Goal: Task Accomplishment & Management: Use online tool/utility

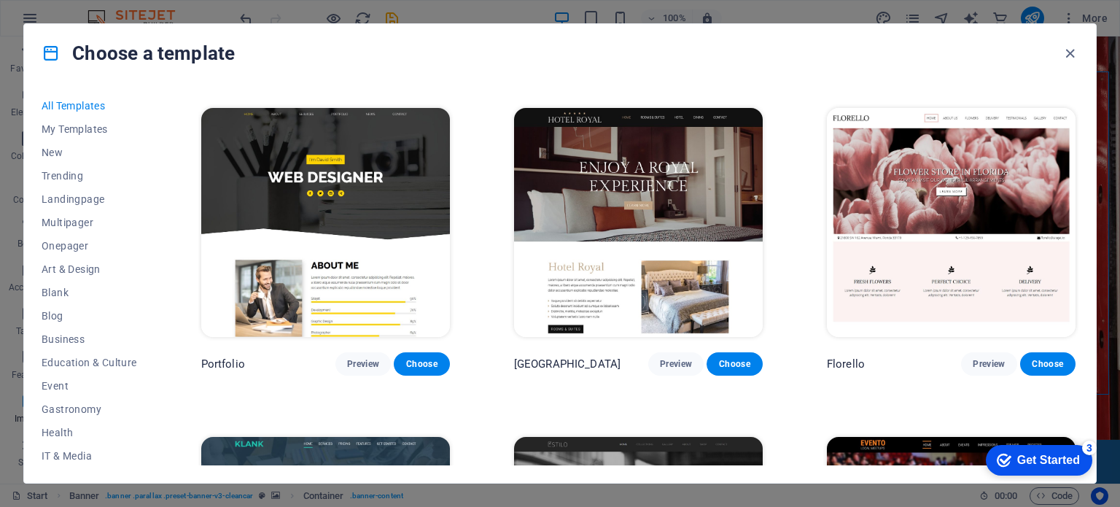
scroll to position [13085, 0]
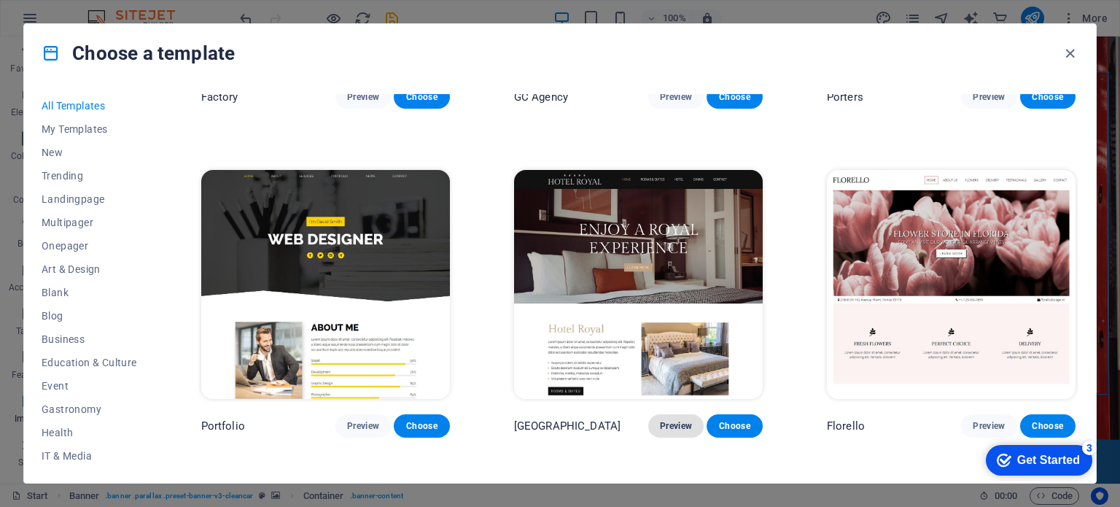
click at [681, 420] on span "Preview" at bounding box center [676, 426] width 32 height 12
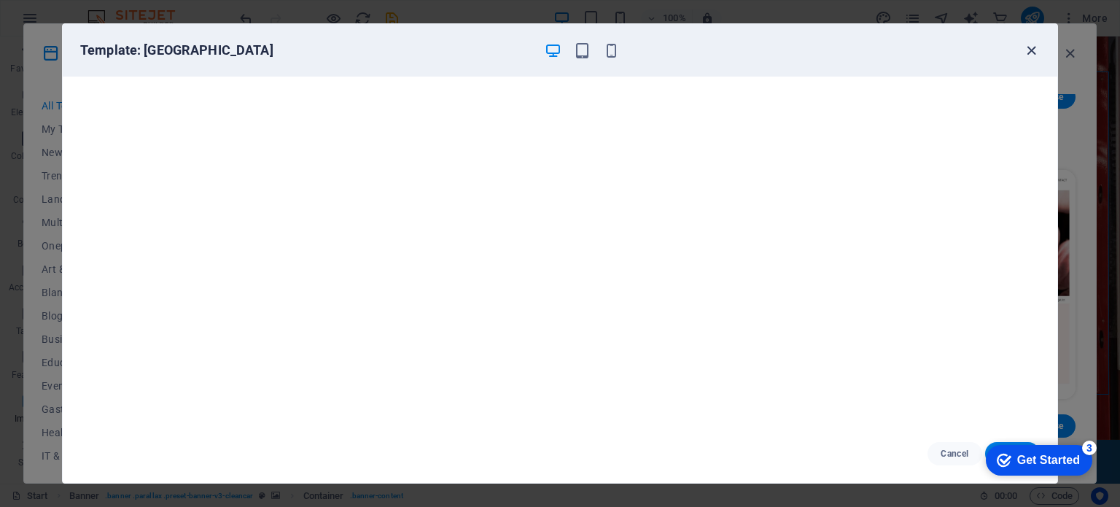
click at [1029, 47] on icon "button" at bounding box center [1031, 50] width 17 height 17
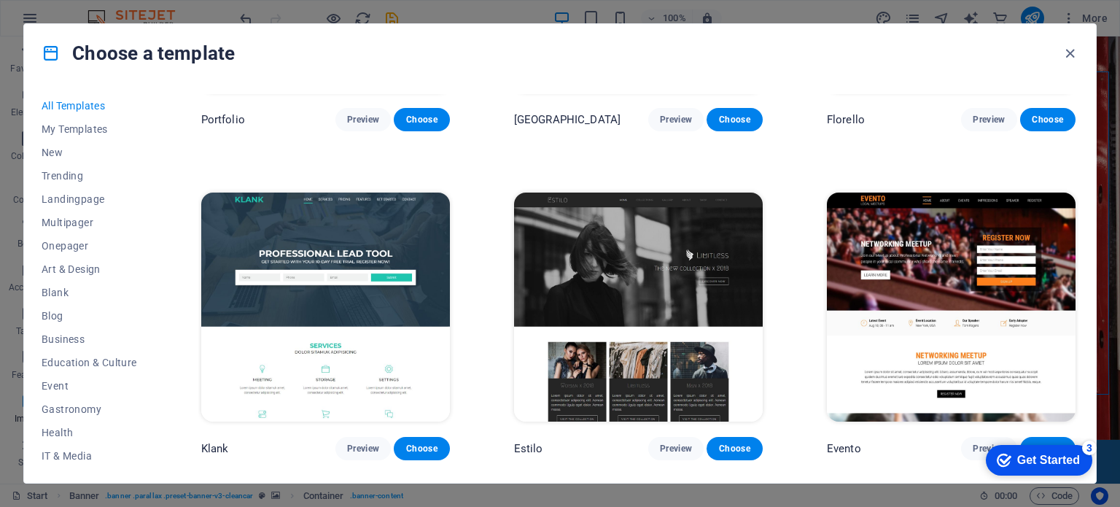
scroll to position [13360, 0]
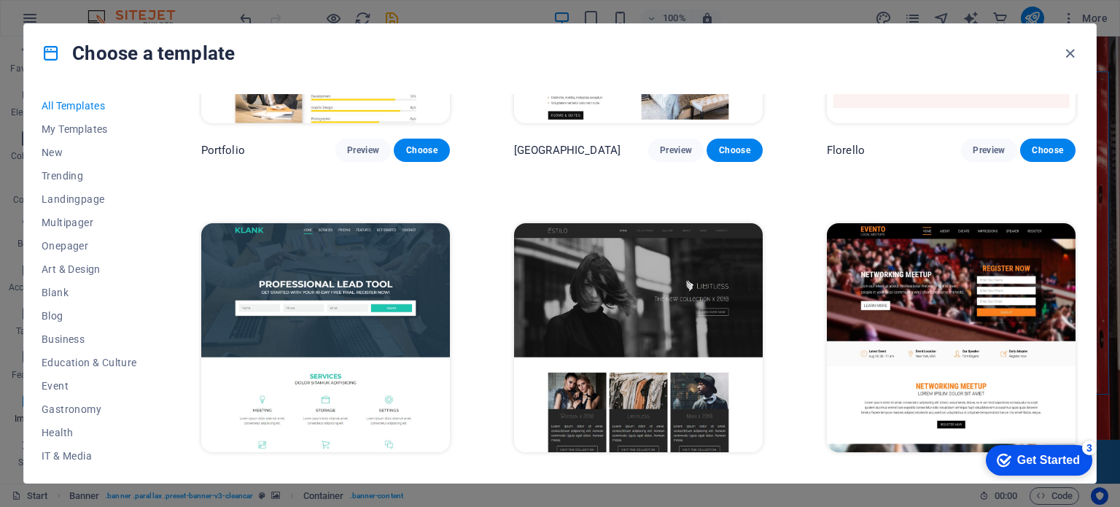
click at [695, 256] on img at bounding box center [638, 337] width 249 height 229
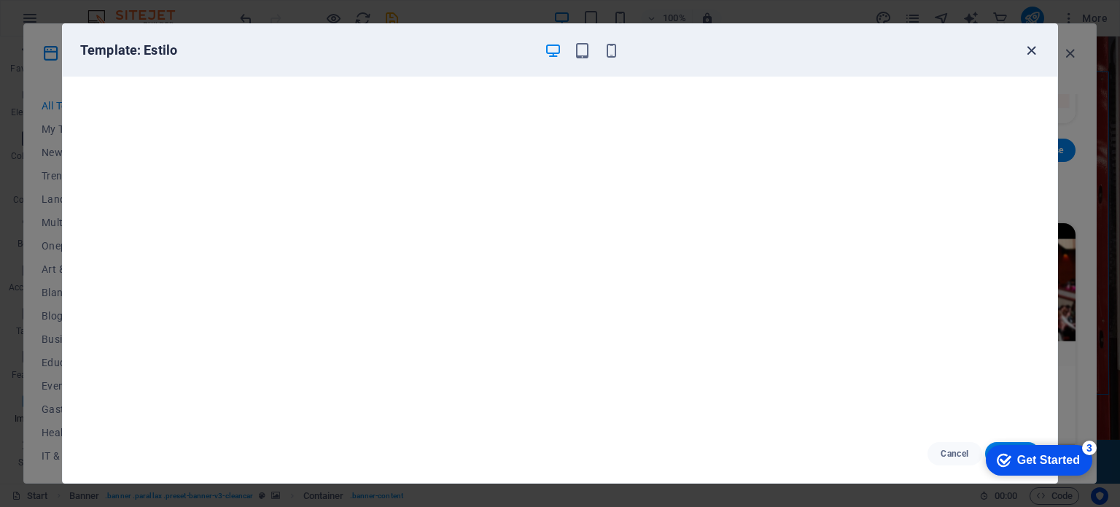
click at [1026, 52] on icon "button" at bounding box center [1031, 50] width 17 height 17
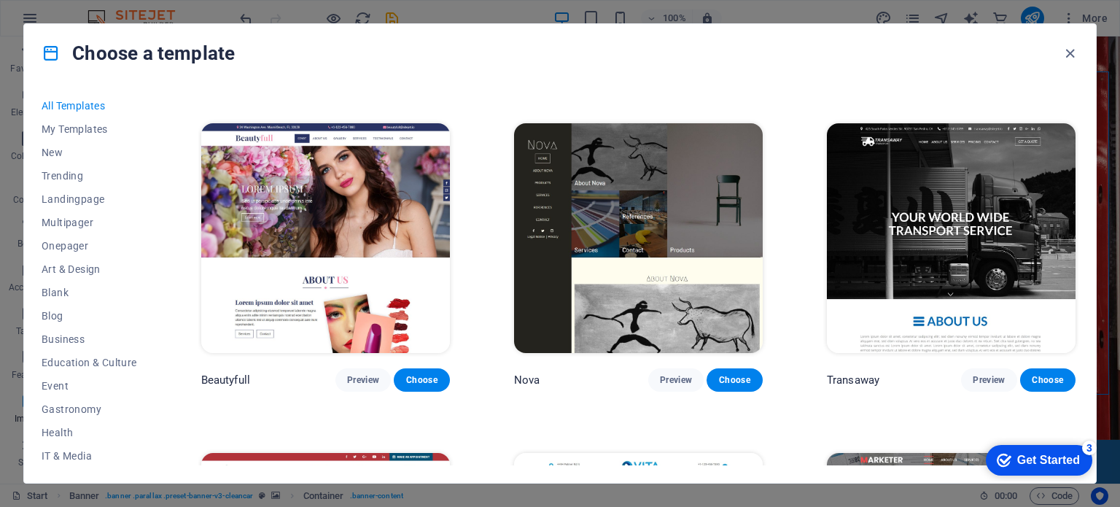
scroll to position [13758, 0]
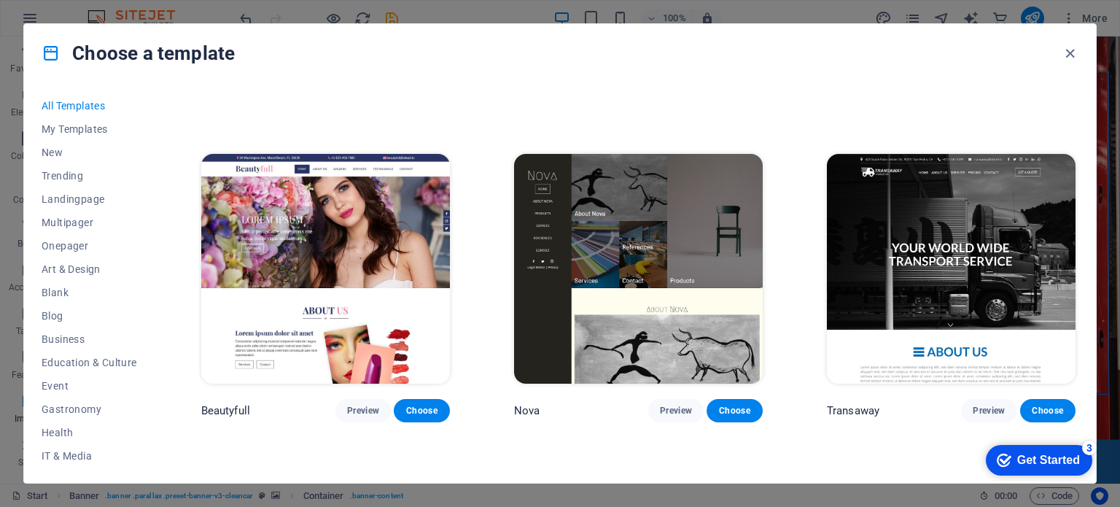
click at [1020, 245] on img at bounding box center [951, 268] width 249 height 229
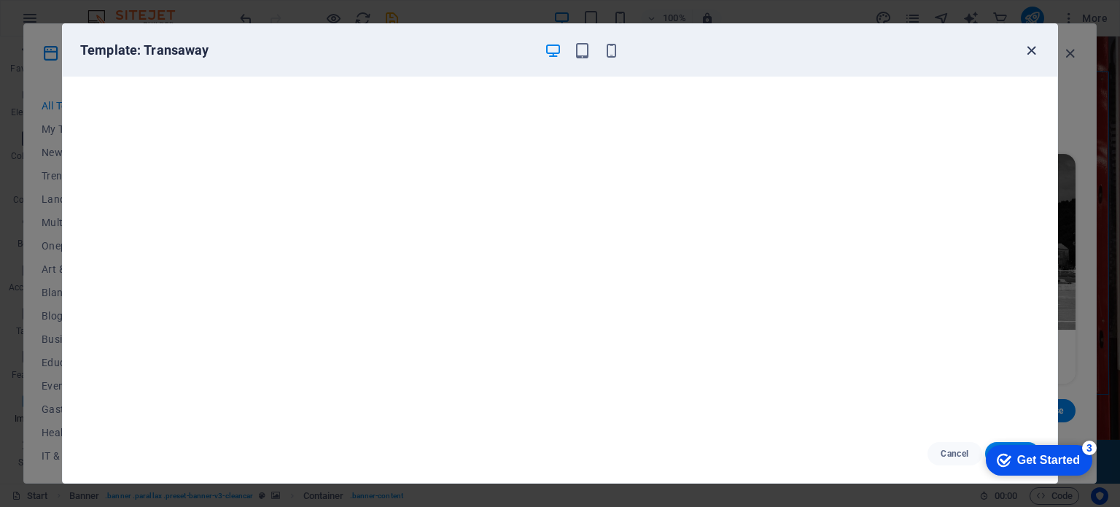
click at [1029, 50] on icon "button" at bounding box center [1031, 50] width 17 height 17
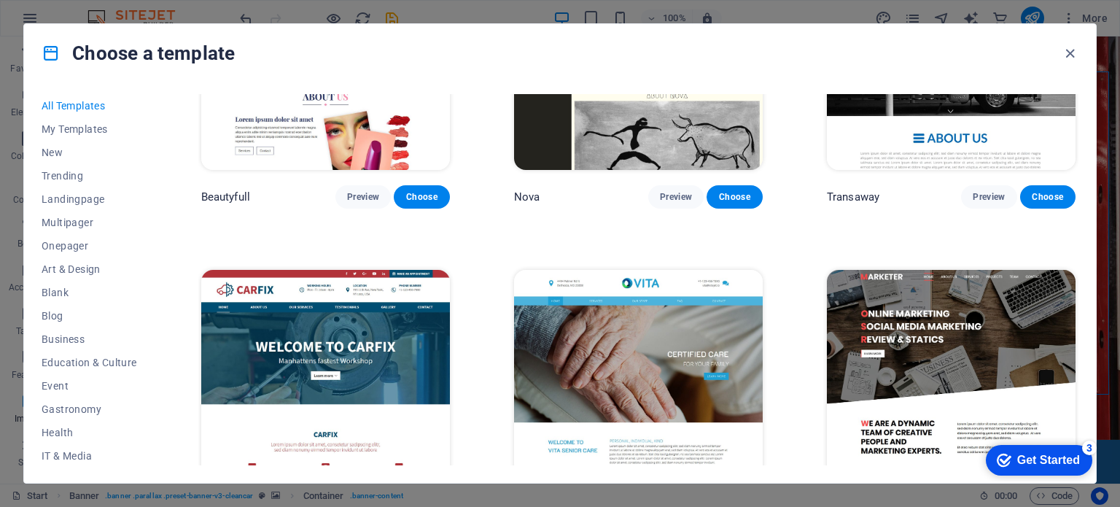
scroll to position [14033, 0]
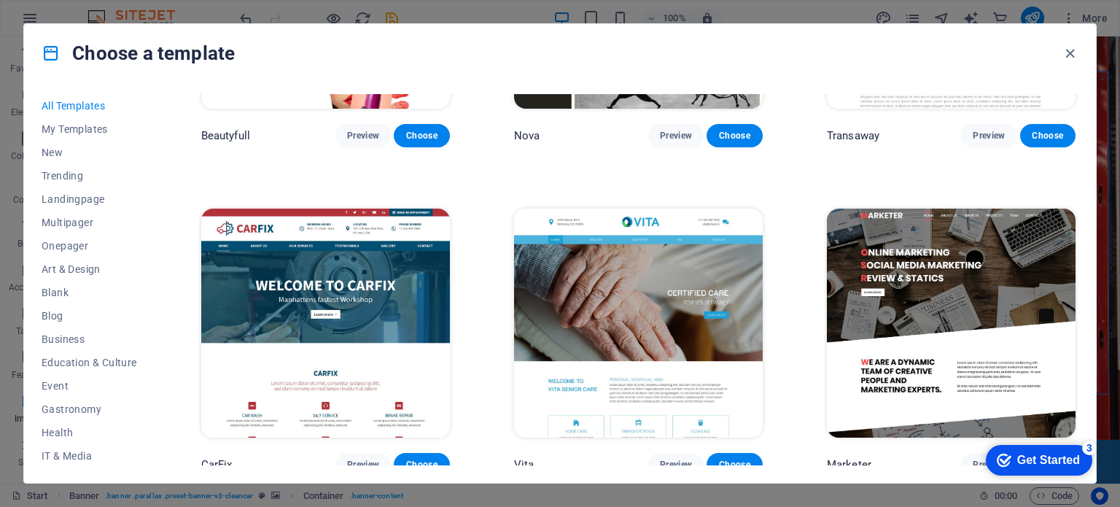
click at [974, 330] on img at bounding box center [951, 322] width 249 height 229
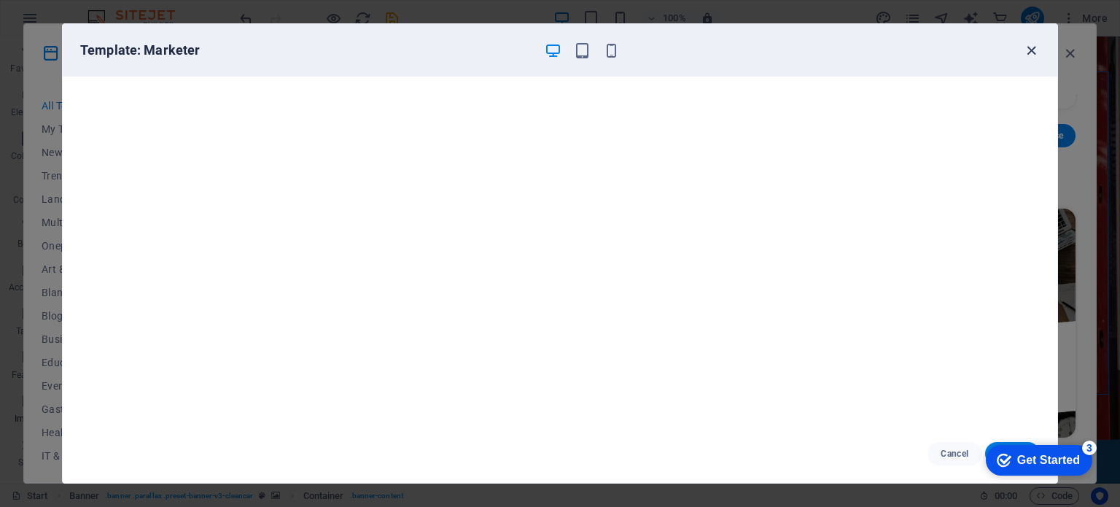
click at [1030, 50] on icon "button" at bounding box center [1031, 50] width 17 height 17
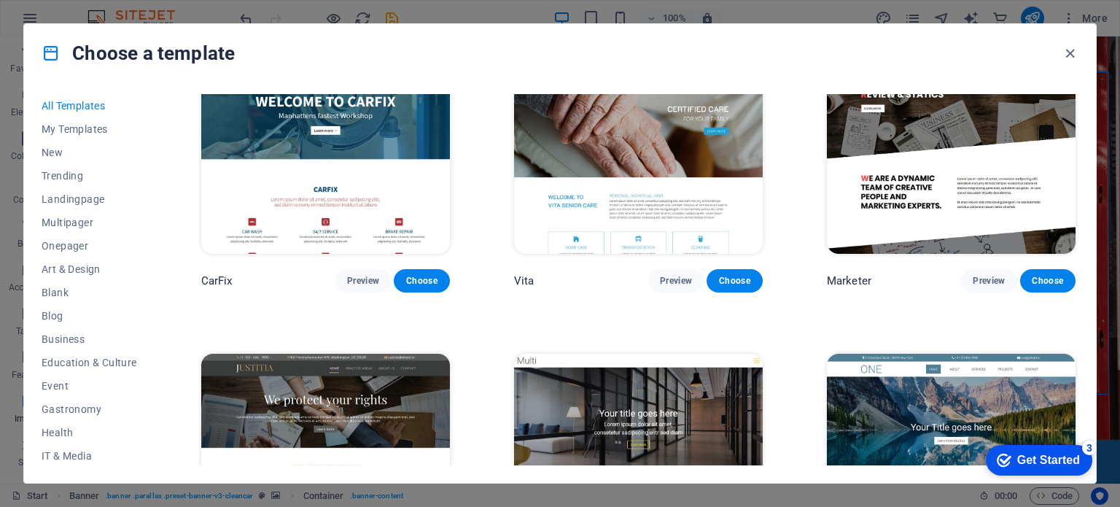
scroll to position [14247, 0]
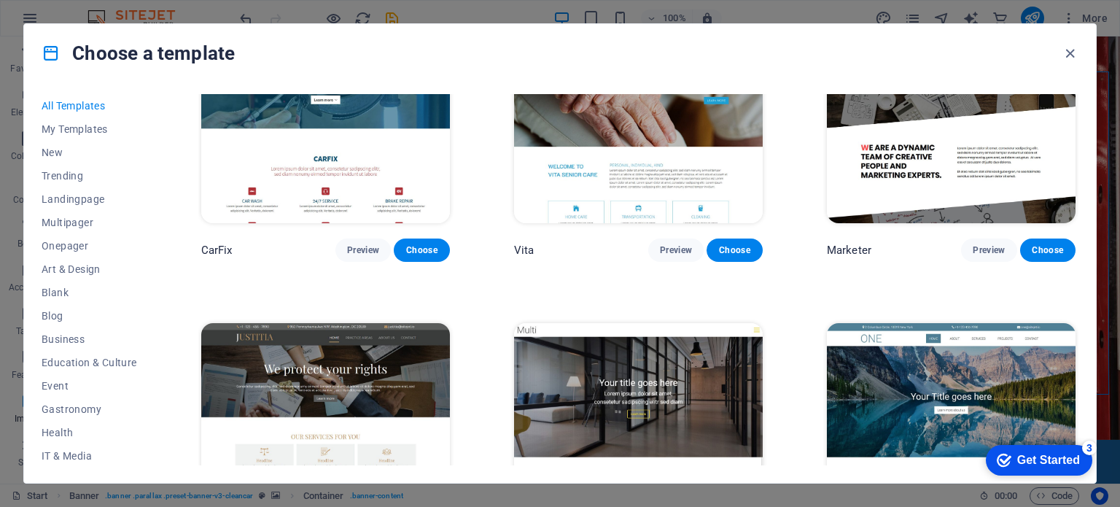
click at [692, 323] on img at bounding box center [638, 437] width 249 height 229
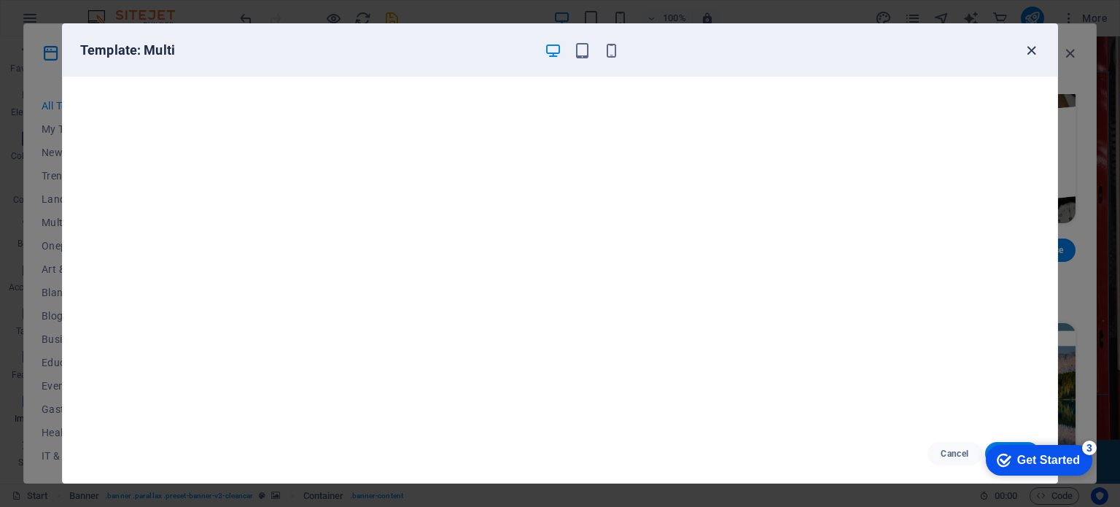
click at [1024, 44] on icon "button" at bounding box center [1031, 50] width 17 height 17
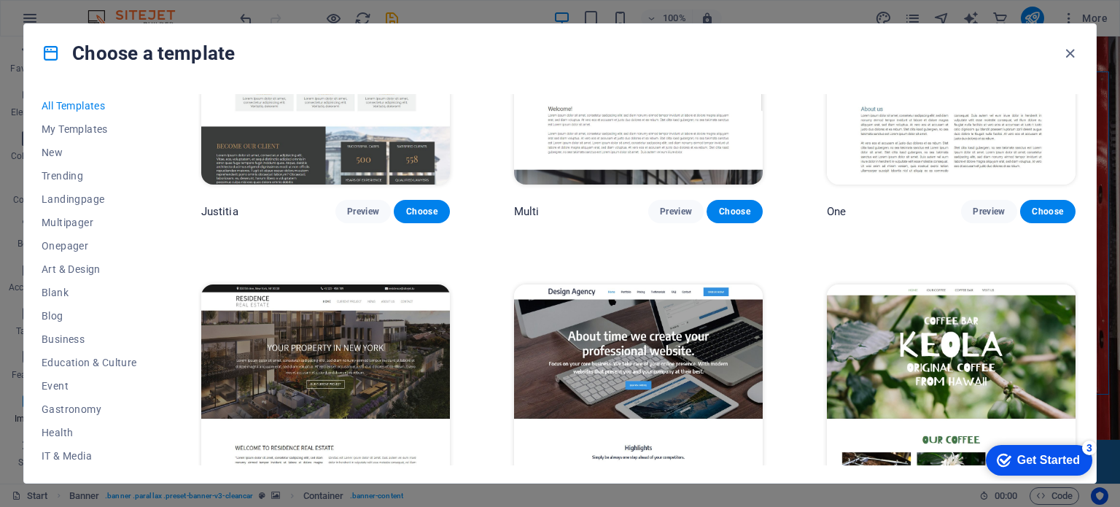
scroll to position [14645, 0]
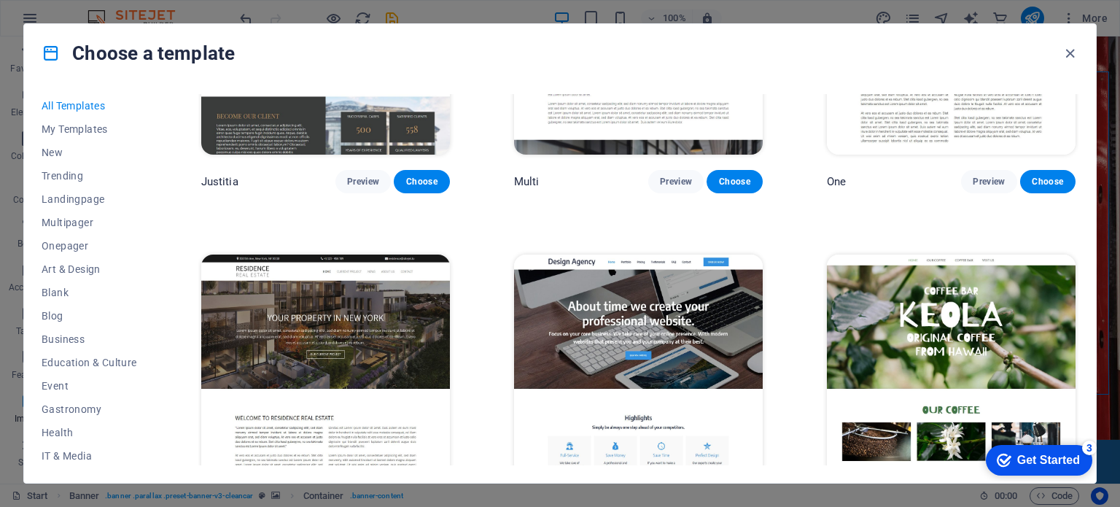
click at [1002, 291] on img at bounding box center [951, 368] width 249 height 229
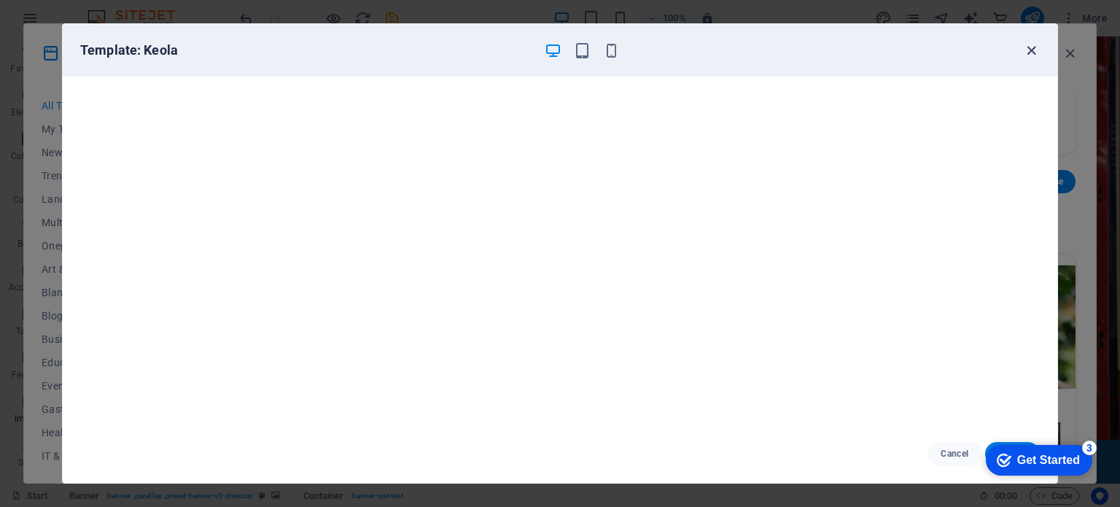
click at [1028, 48] on icon "button" at bounding box center [1031, 50] width 17 height 17
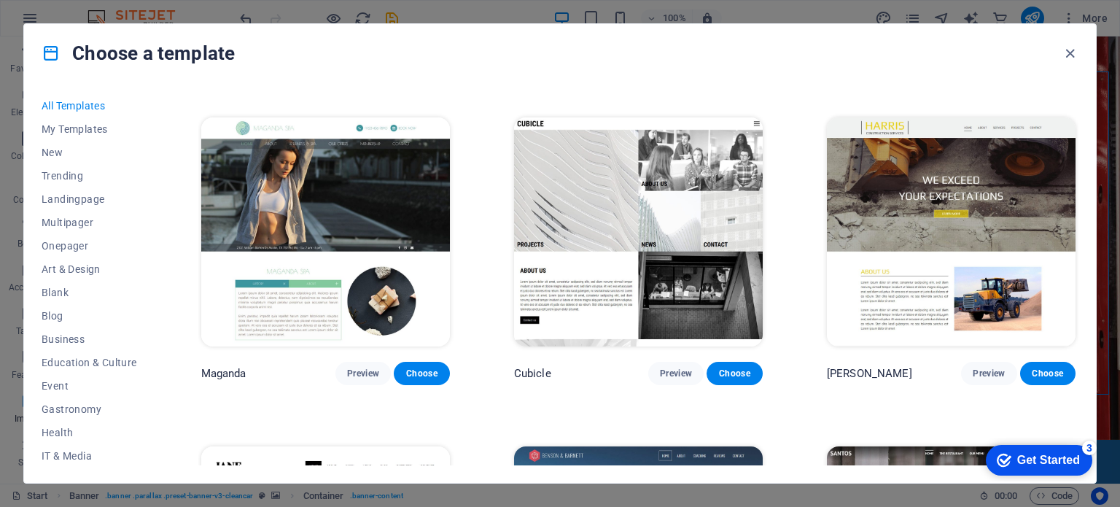
scroll to position [15409, 0]
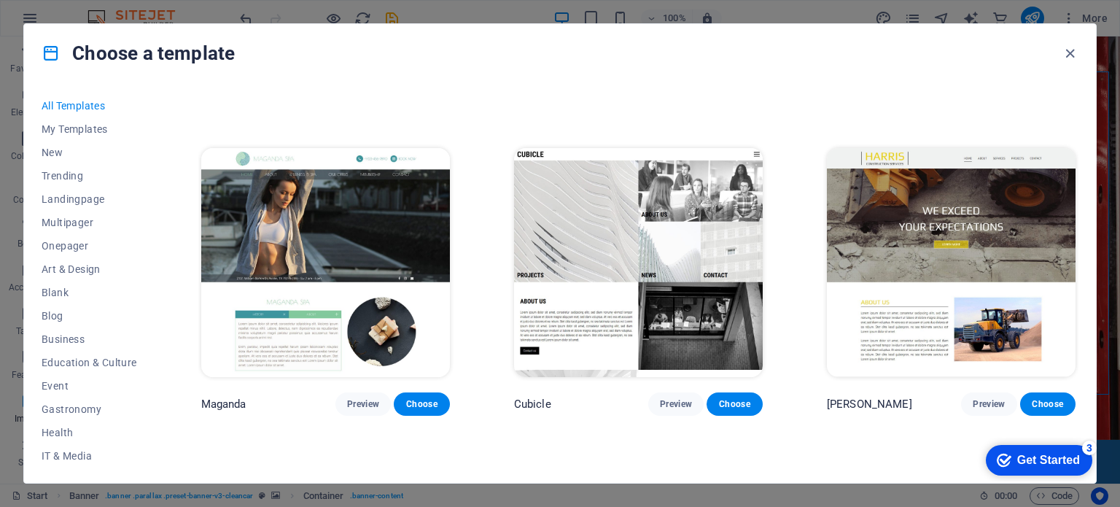
click at [1003, 221] on img at bounding box center [951, 262] width 249 height 229
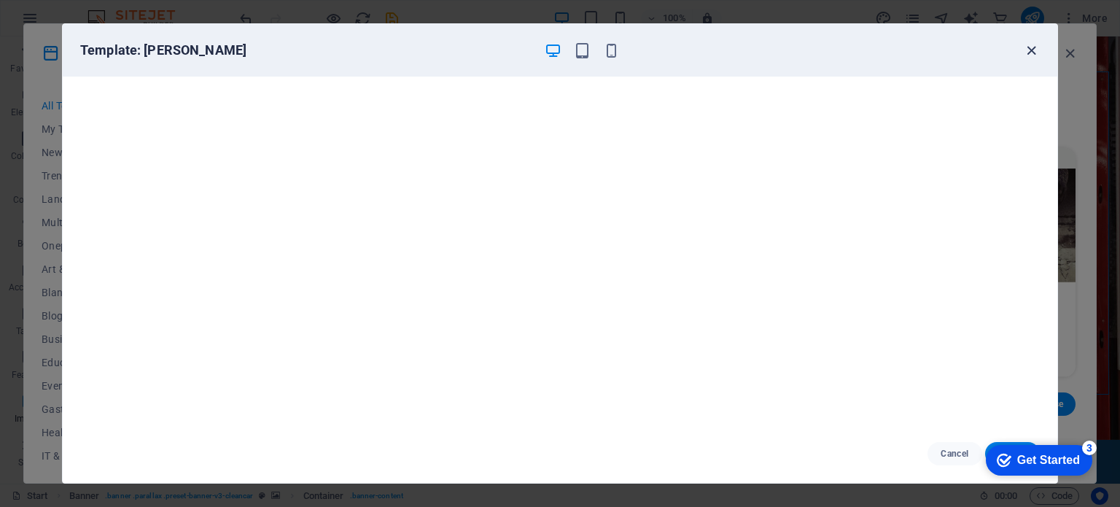
click at [1029, 44] on icon "button" at bounding box center [1031, 50] width 17 height 17
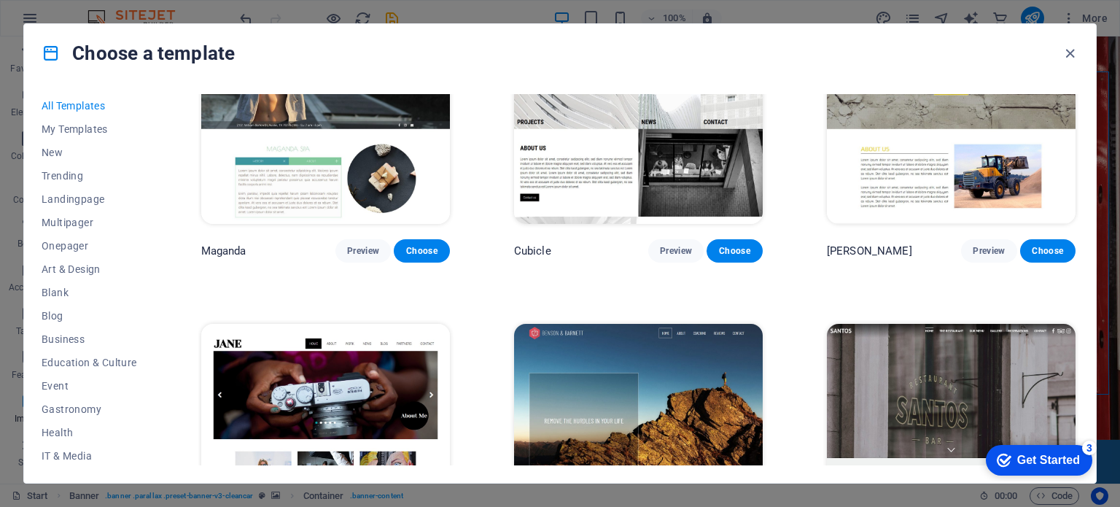
scroll to position [15715, 0]
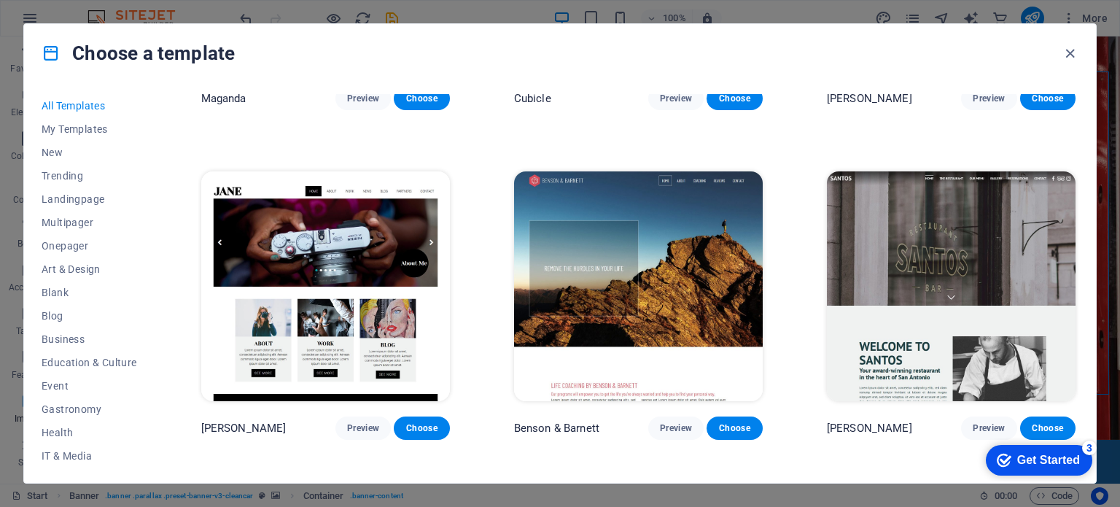
click at [956, 239] on img at bounding box center [951, 285] width 249 height 229
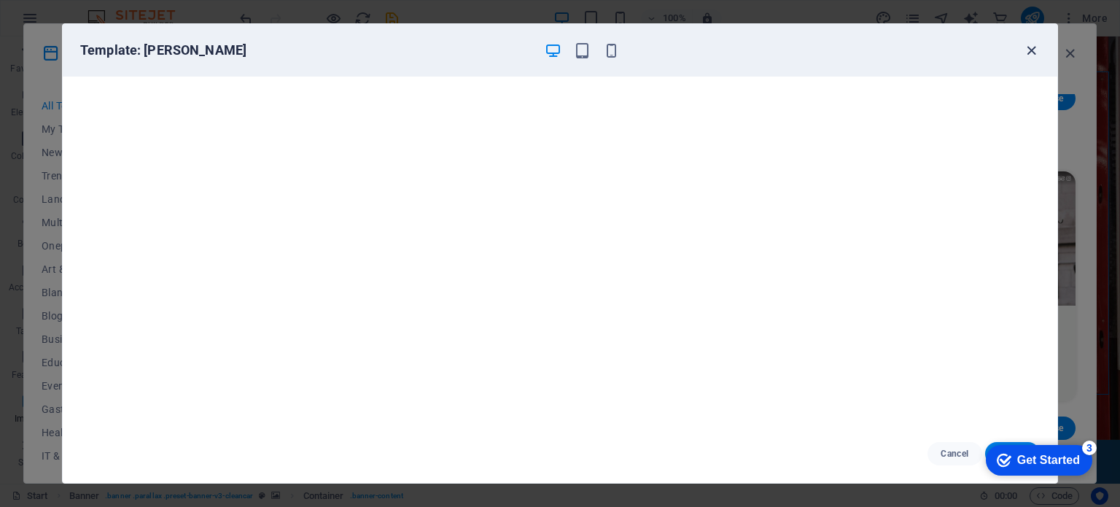
click at [1029, 50] on icon "button" at bounding box center [1031, 50] width 17 height 17
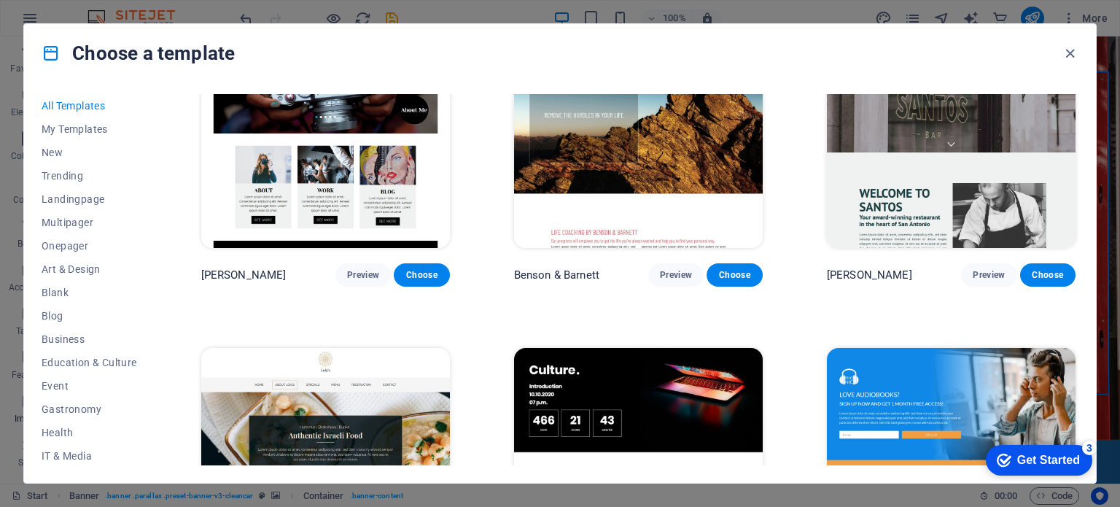
scroll to position [15990, 0]
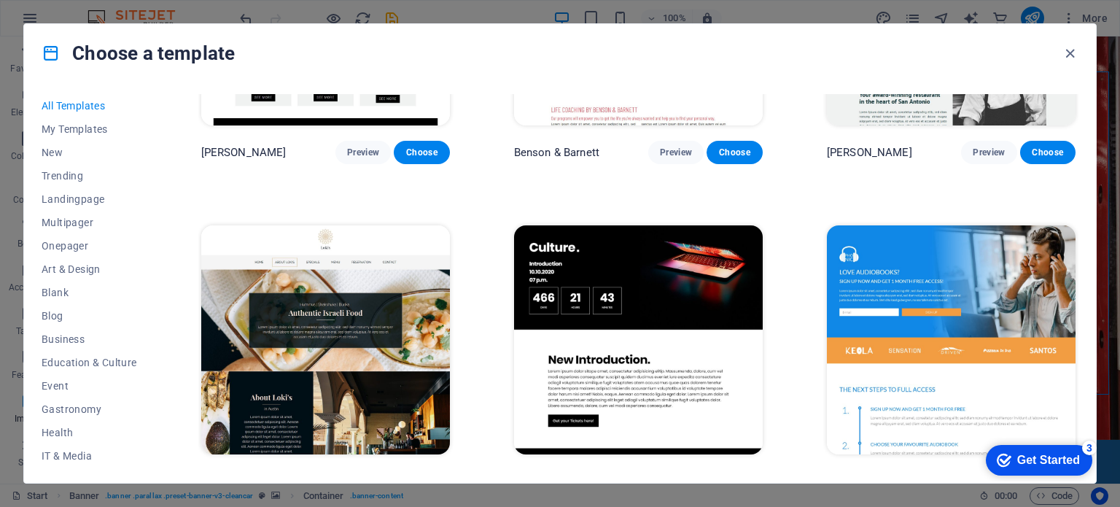
click at [647, 225] on img at bounding box center [638, 339] width 249 height 229
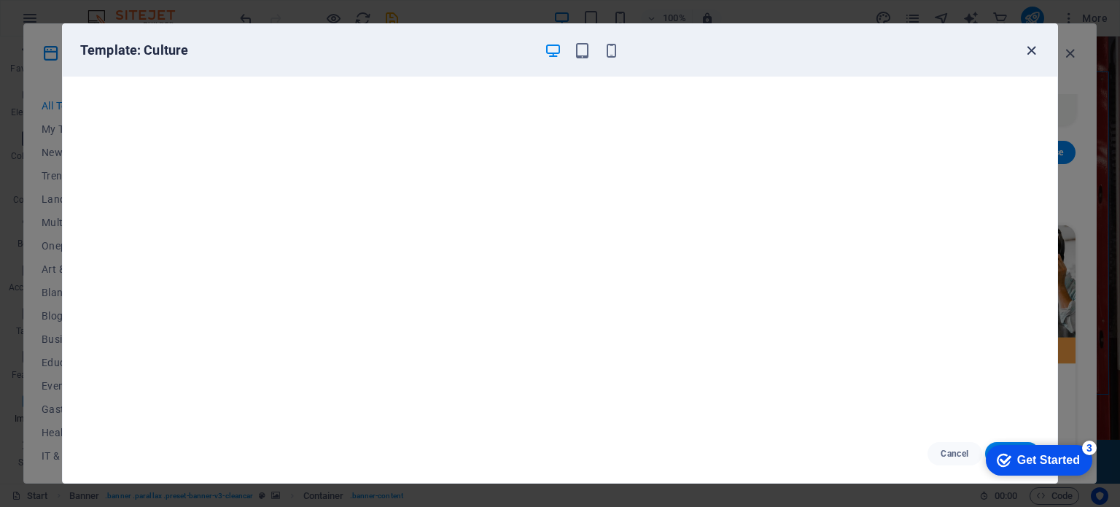
click at [1029, 48] on icon "button" at bounding box center [1031, 50] width 17 height 17
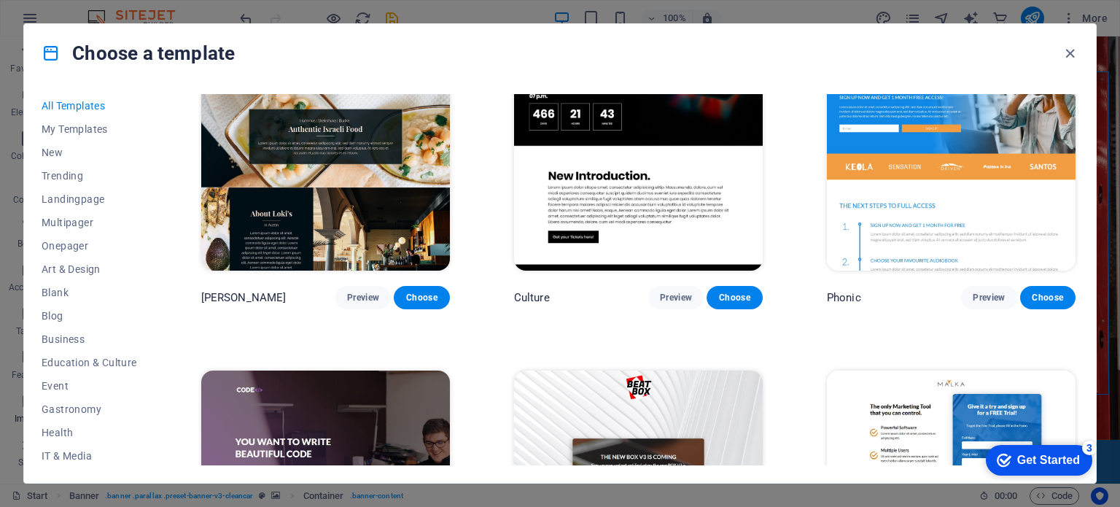
scroll to position [16357, 0]
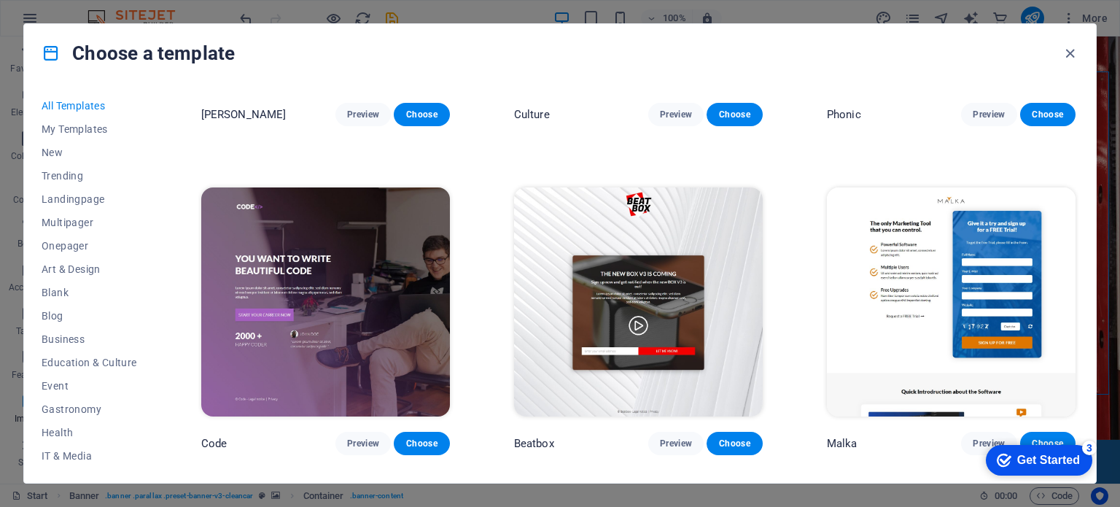
click at [662, 230] on img at bounding box center [638, 301] width 249 height 229
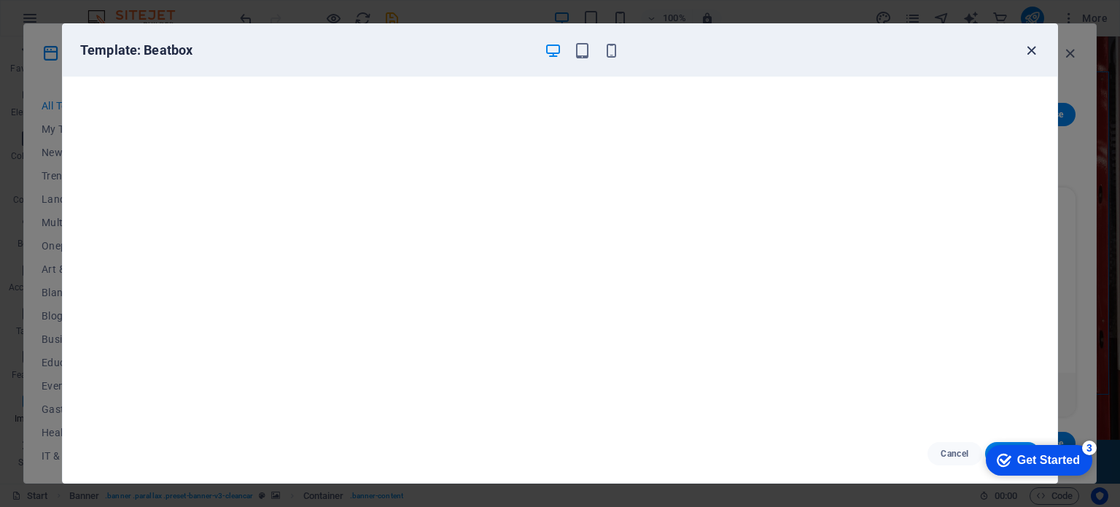
click at [1030, 48] on icon "button" at bounding box center [1031, 50] width 17 height 17
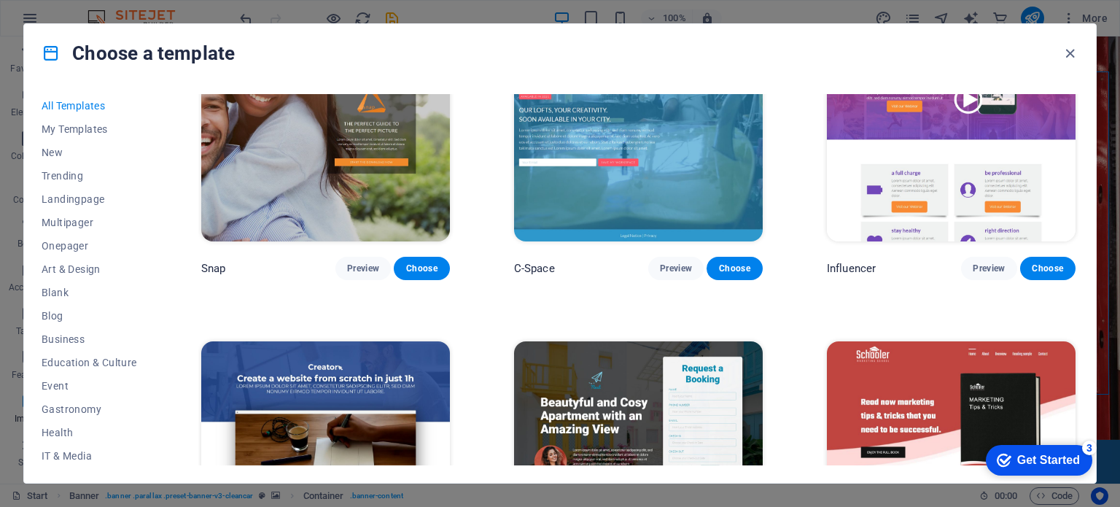
scroll to position [17549, 0]
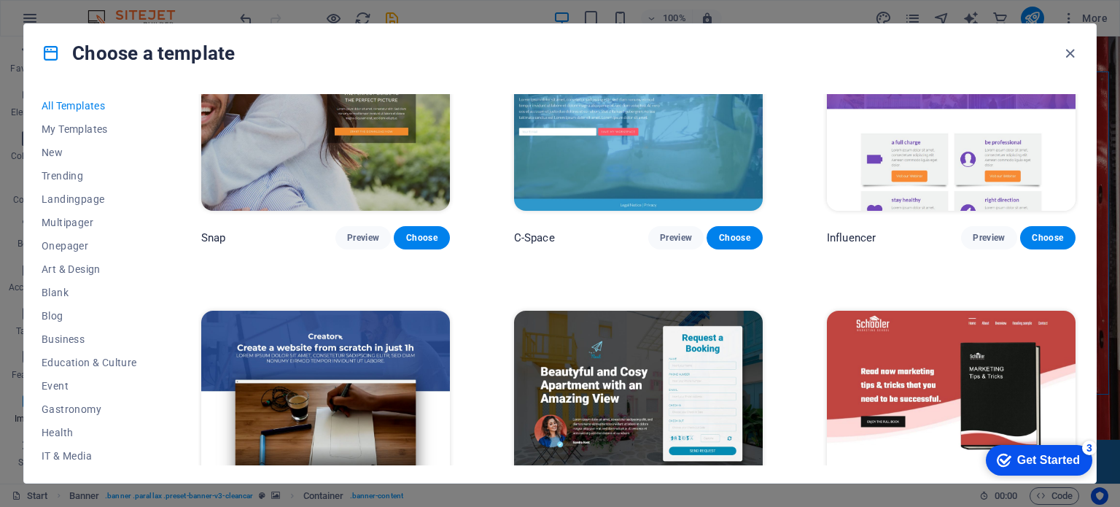
click at [376, 361] on img at bounding box center [325, 425] width 249 height 229
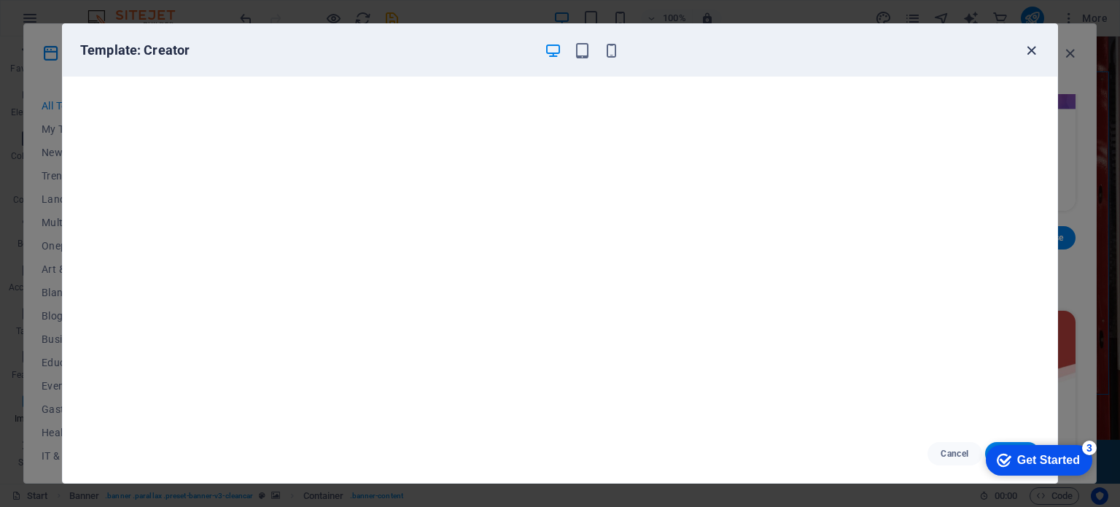
click at [1027, 49] on icon "button" at bounding box center [1031, 50] width 17 height 17
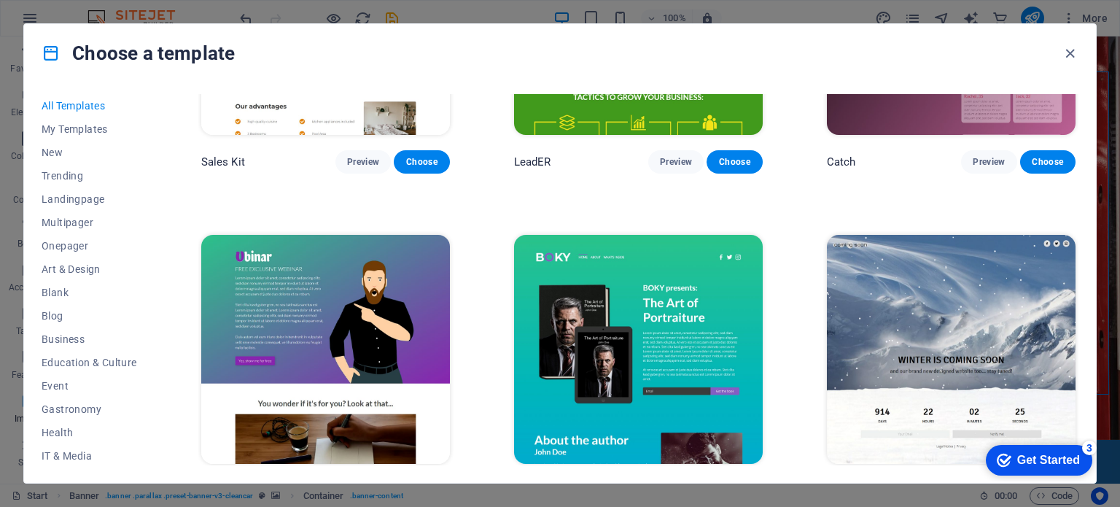
scroll to position [18070, 0]
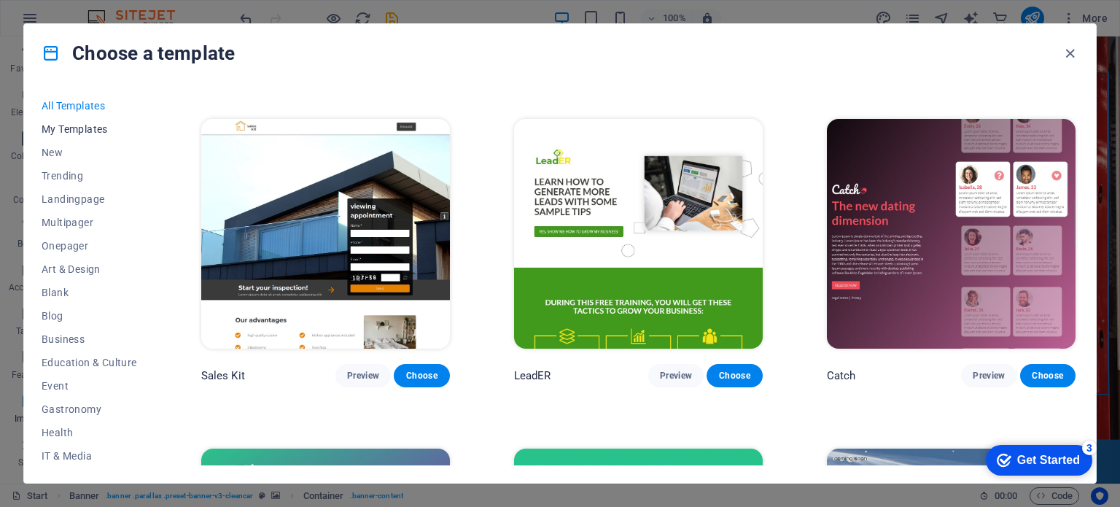
click at [78, 128] on span "My Templates" at bounding box center [89, 129] width 95 height 12
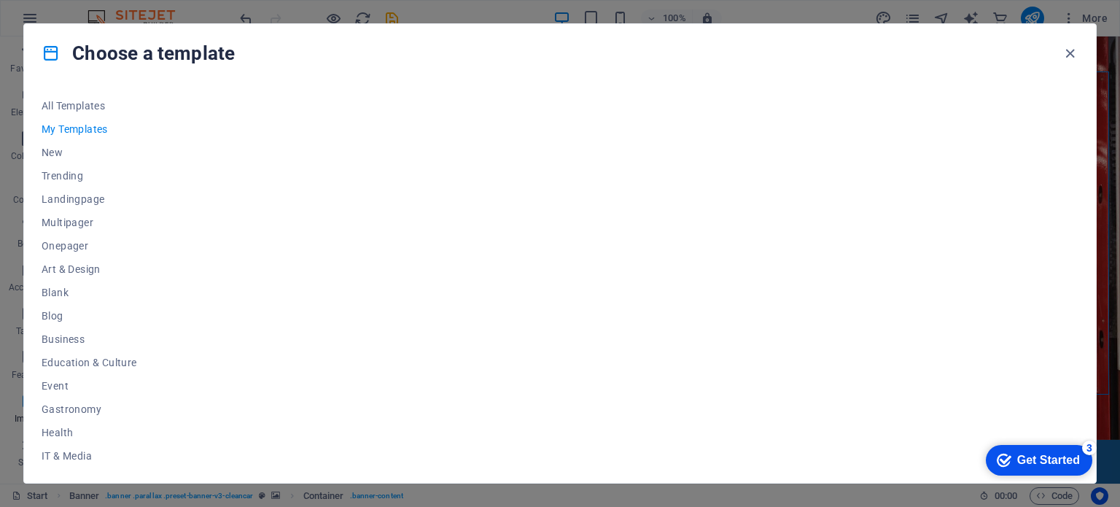
scroll to position [0, 0]
click at [52, 148] on span "New" at bounding box center [89, 153] width 95 height 12
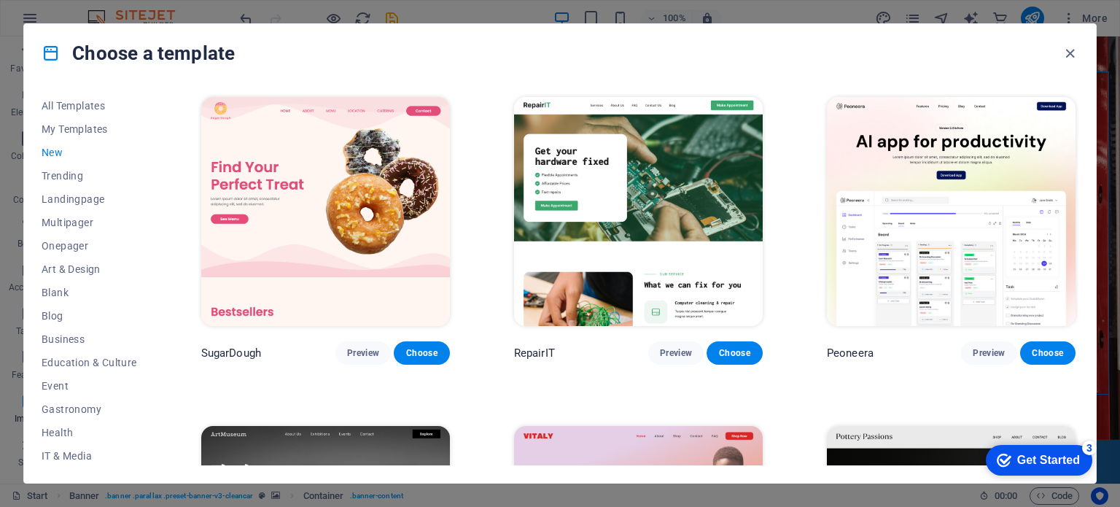
click at [639, 190] on img at bounding box center [638, 211] width 249 height 229
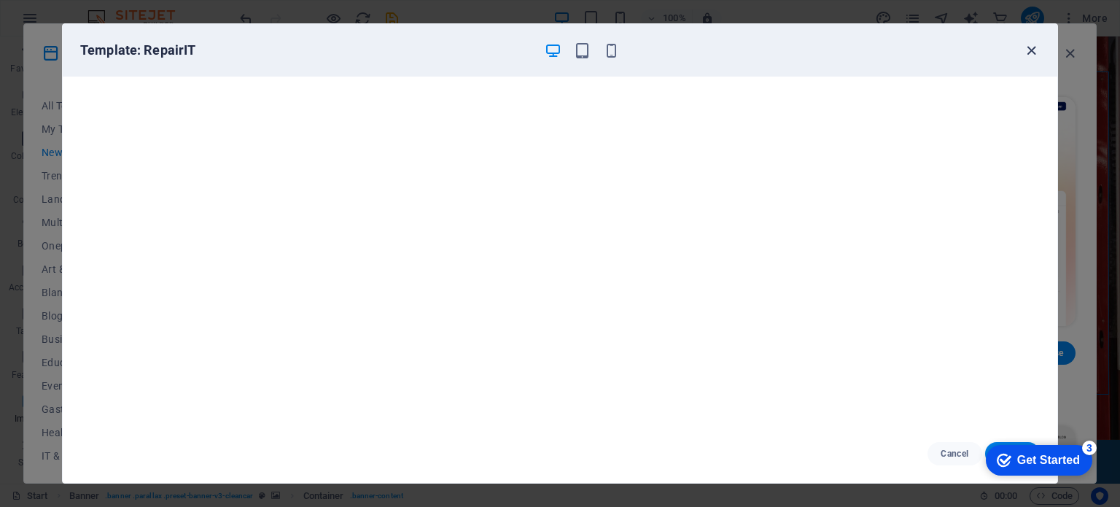
click at [1031, 50] on icon "button" at bounding box center [1031, 50] width 17 height 17
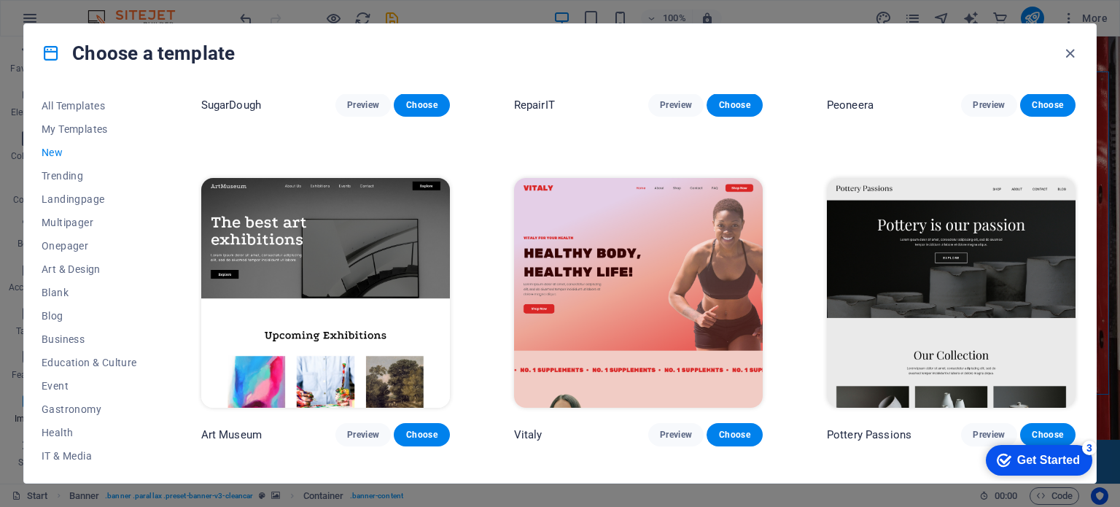
scroll to position [278, 0]
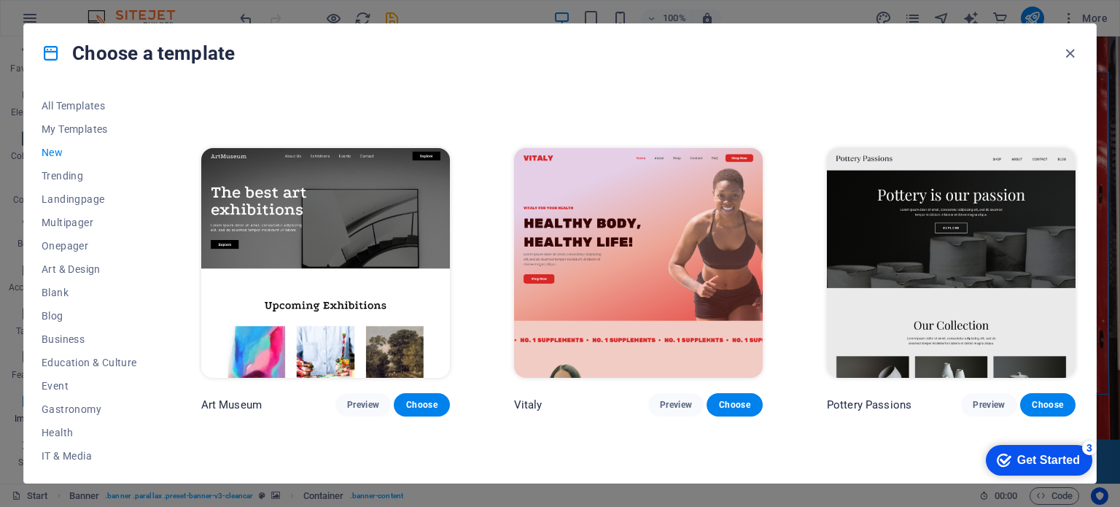
click at [957, 233] on img at bounding box center [951, 262] width 249 height 229
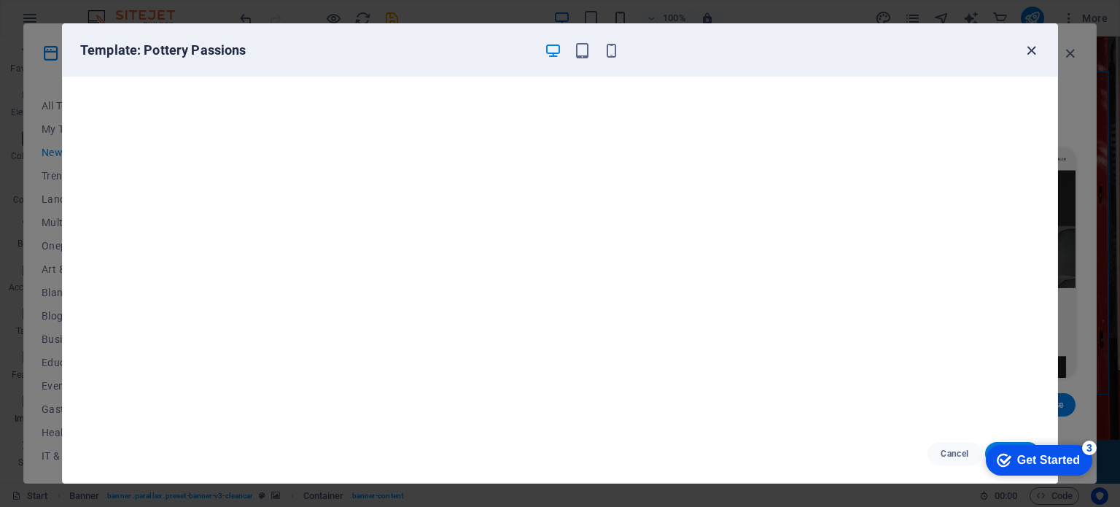
click at [1027, 51] on icon "button" at bounding box center [1031, 50] width 17 height 17
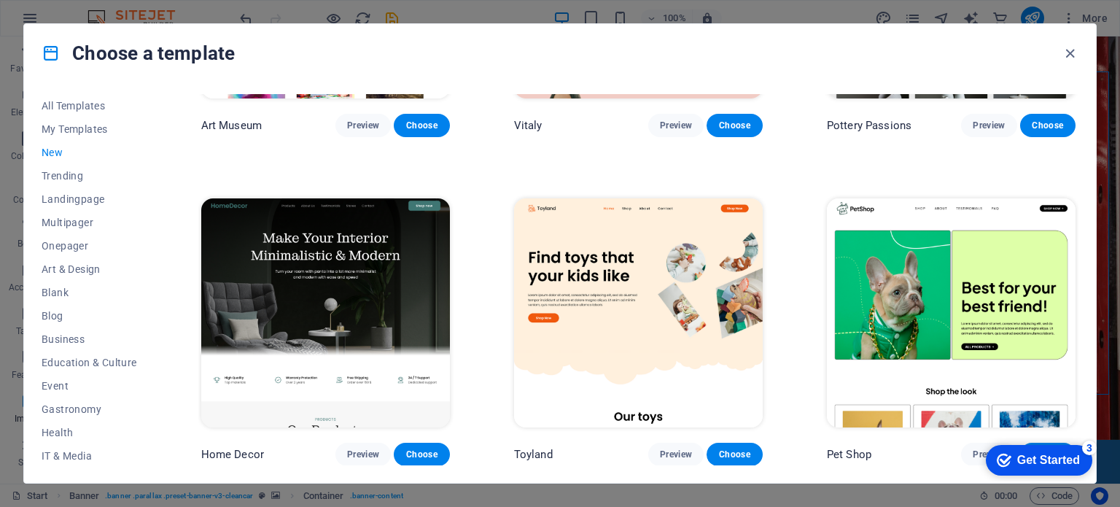
scroll to position [560, 0]
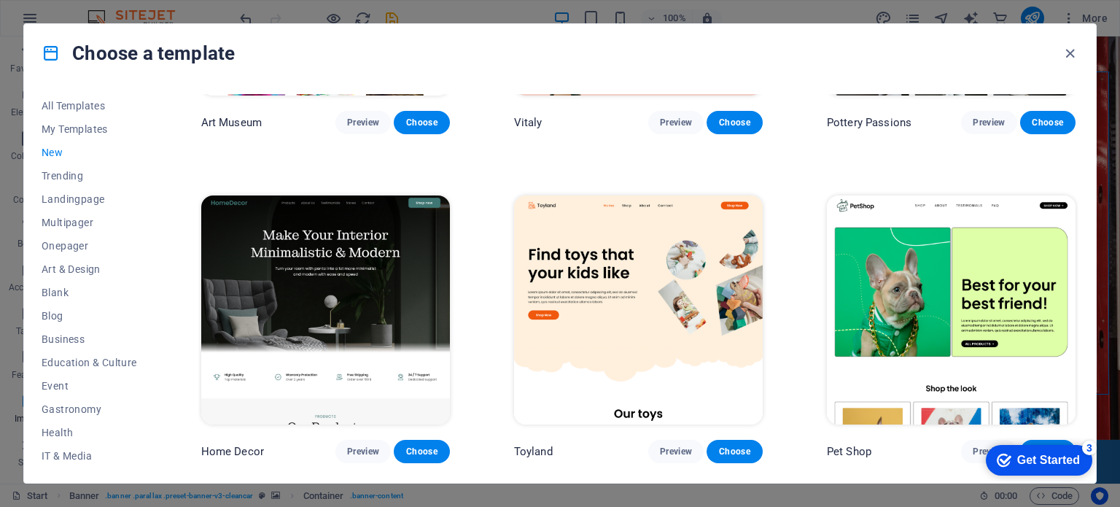
click at [353, 259] on img at bounding box center [325, 309] width 249 height 229
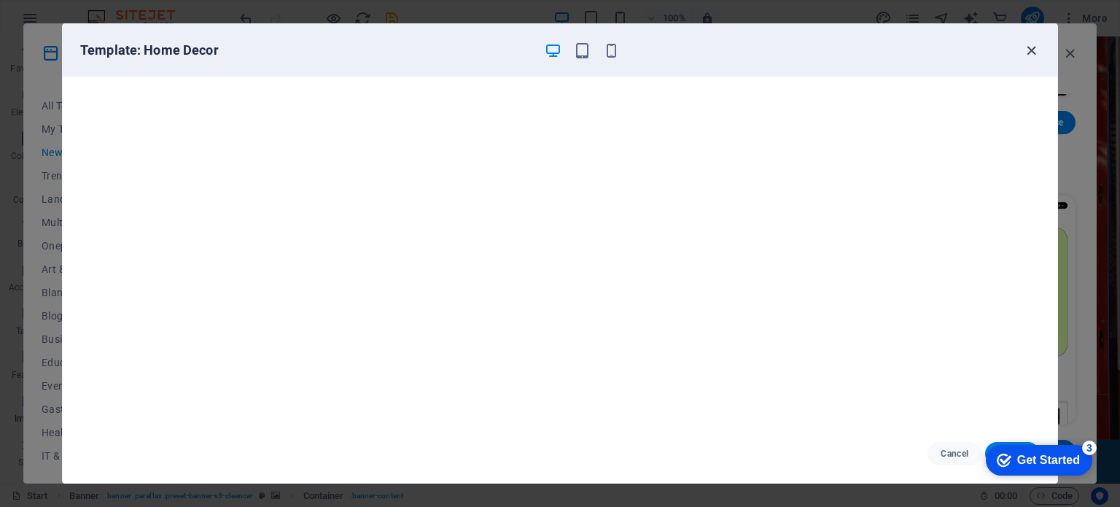
click at [1030, 50] on icon "button" at bounding box center [1031, 50] width 17 height 17
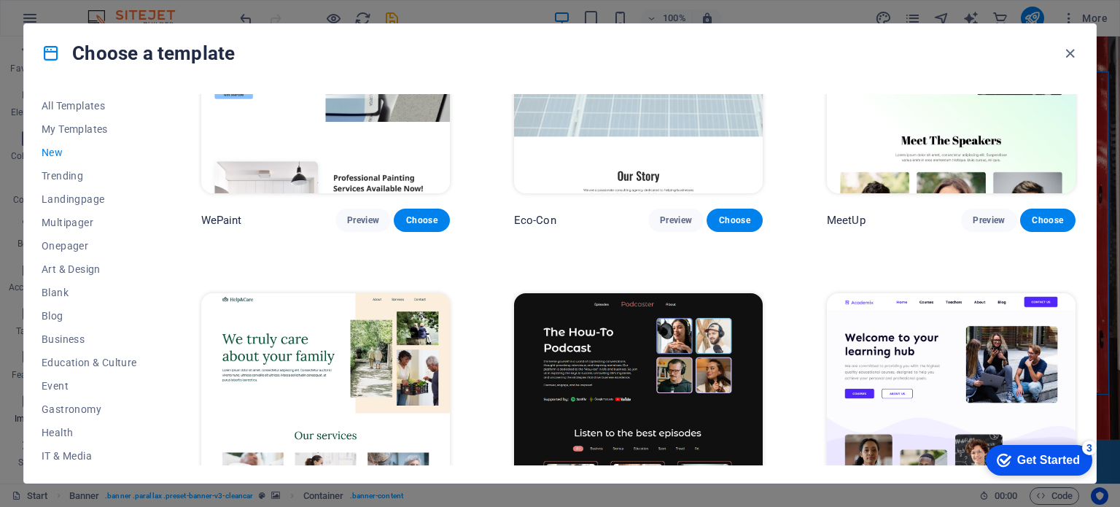
scroll to position [1535, 0]
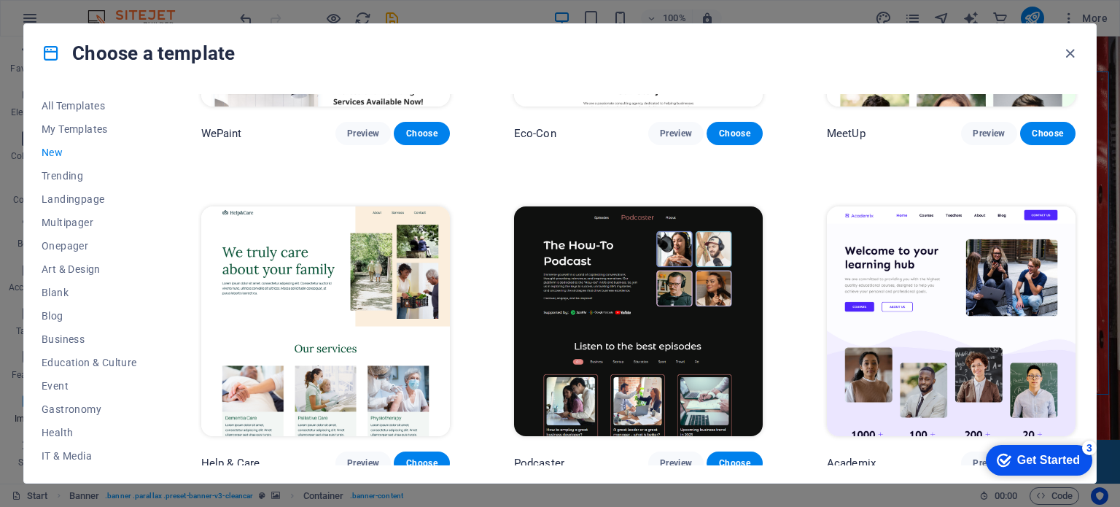
click at [330, 289] on img at bounding box center [325, 320] width 249 height 229
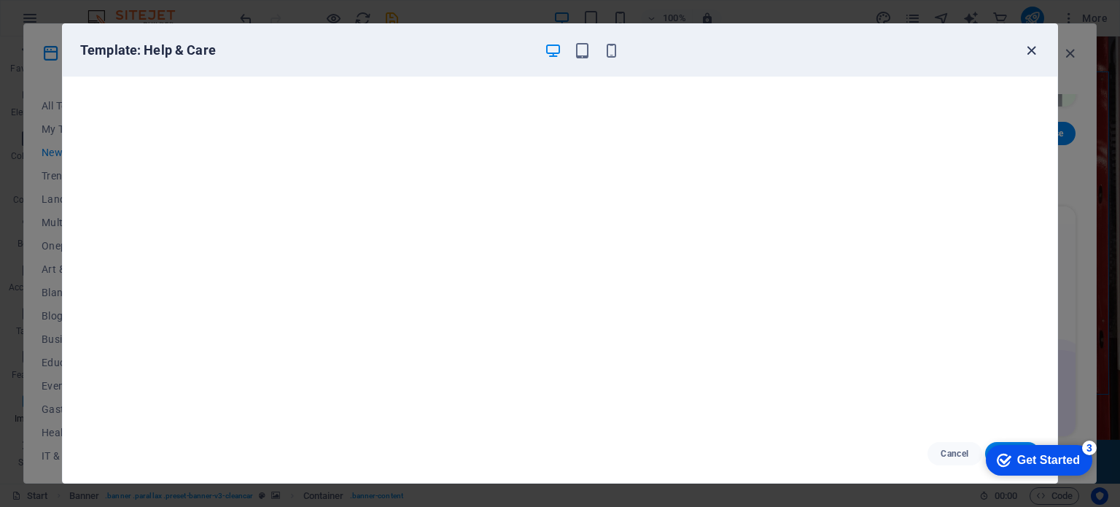
click at [1032, 49] on icon "button" at bounding box center [1031, 50] width 17 height 17
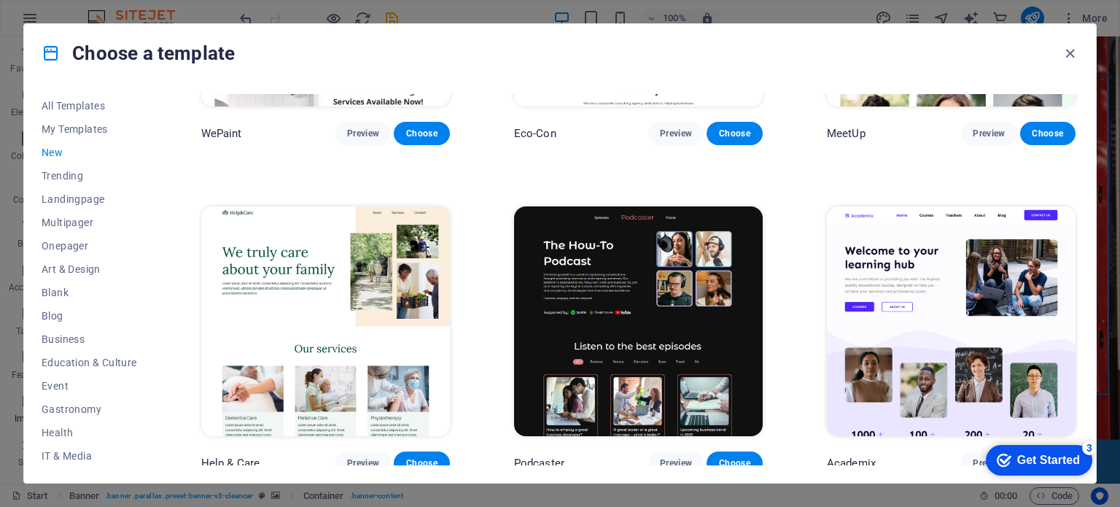
click at [951, 292] on img at bounding box center [951, 320] width 249 height 229
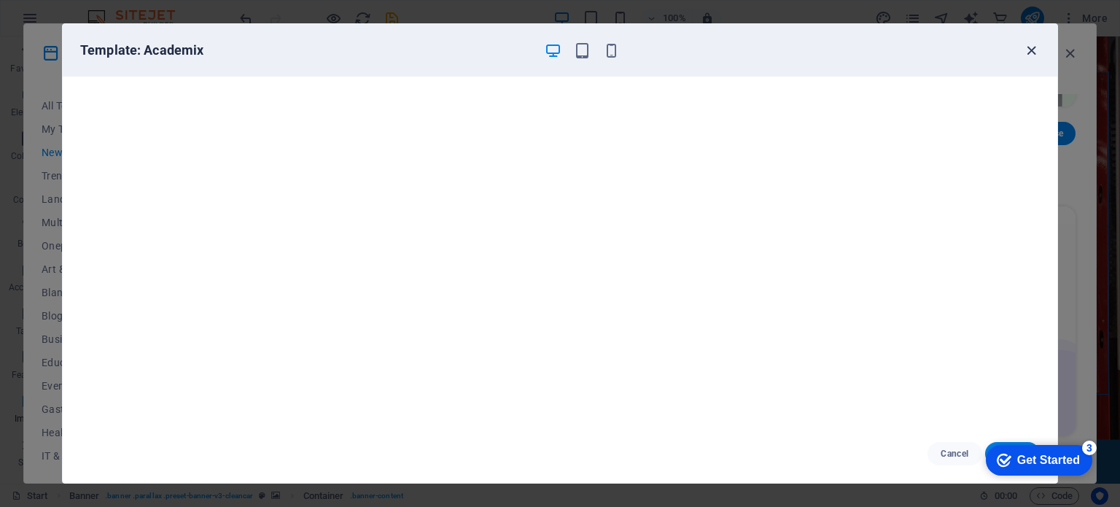
click at [1031, 49] on icon "button" at bounding box center [1031, 50] width 17 height 17
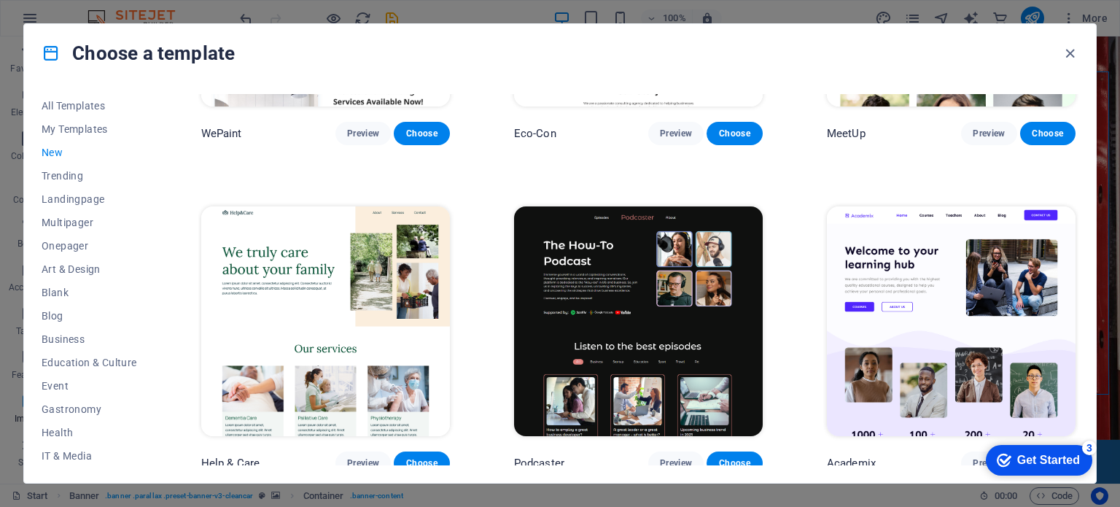
click at [942, 378] on img at bounding box center [951, 320] width 249 height 229
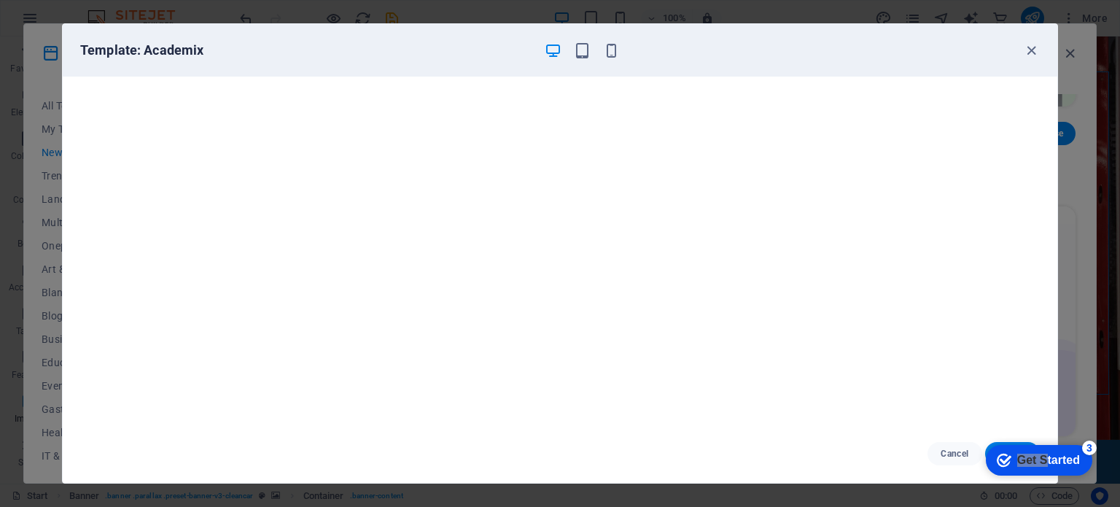
drag, startPoint x: 1040, startPoint y: 454, endPoint x: 1931, endPoint y: 883, distance: 988.4
click html "checkmark Get Started 3 First Steps in the Editor Let's guide you through the t…"
click at [1090, 446] on div "3" at bounding box center [1089, 447] width 15 height 15
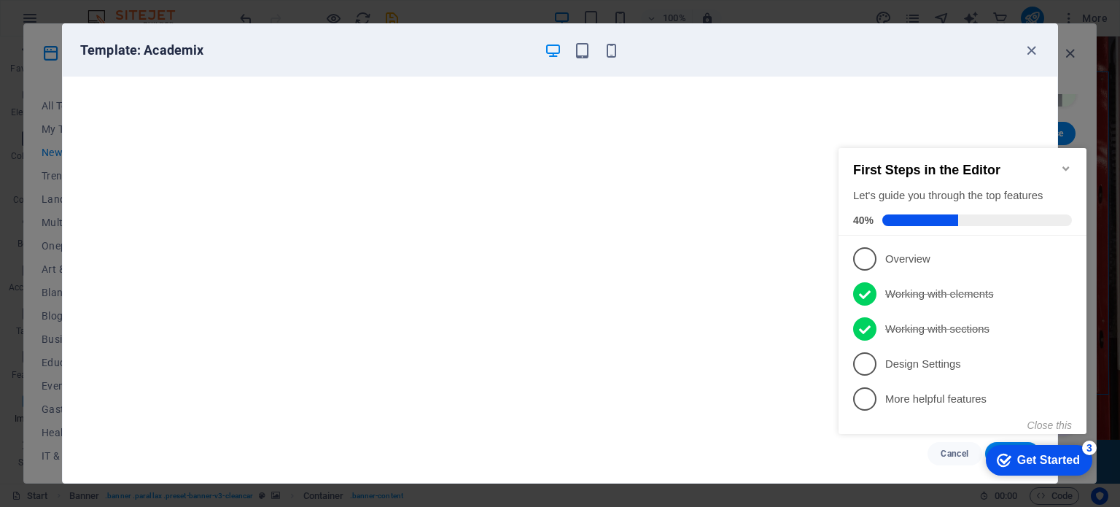
click at [1090, 446] on div "3" at bounding box center [1089, 447] width 15 height 15
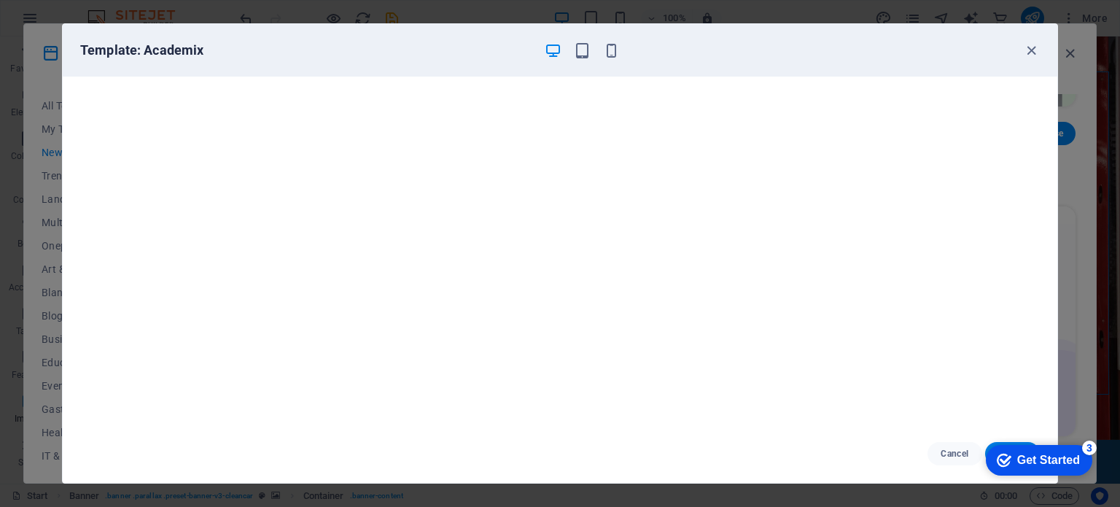
click div "checkmark Get Started 3 First Steps in the Editor Let's guide you through the t…"
click at [1028, 48] on icon "button" at bounding box center [1031, 50] width 17 height 17
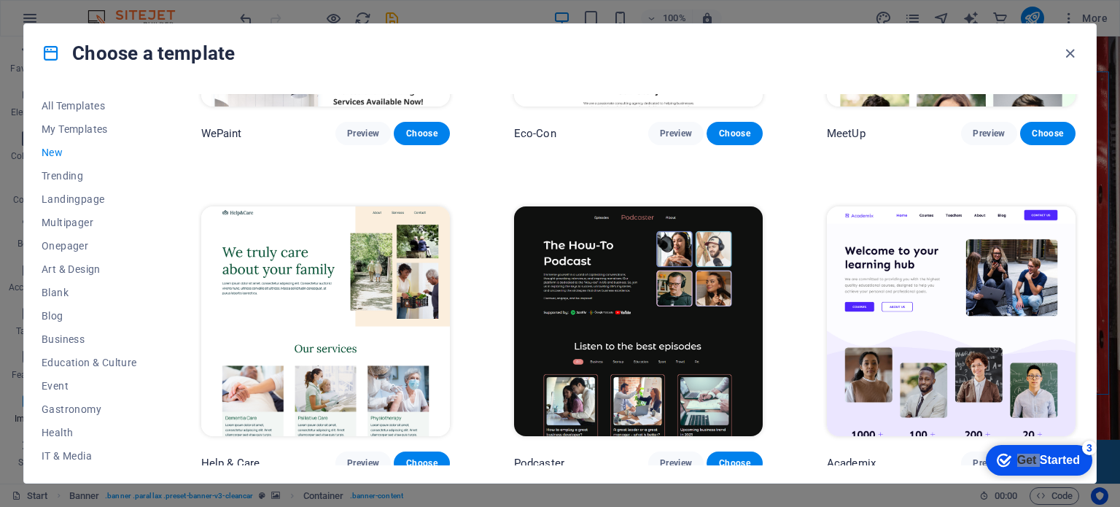
drag, startPoint x: 901, startPoint y: 30, endPoint x: 891, endPoint y: 0, distance: 31.4
click at [891, 0] on div "Choose a template All Templates My Templates New Trending Landingpage Multipage…" at bounding box center [560, 253] width 1120 height 507
click div "checkmark Get Started 3 First Steps in the Editor Let's guide you through the t…"
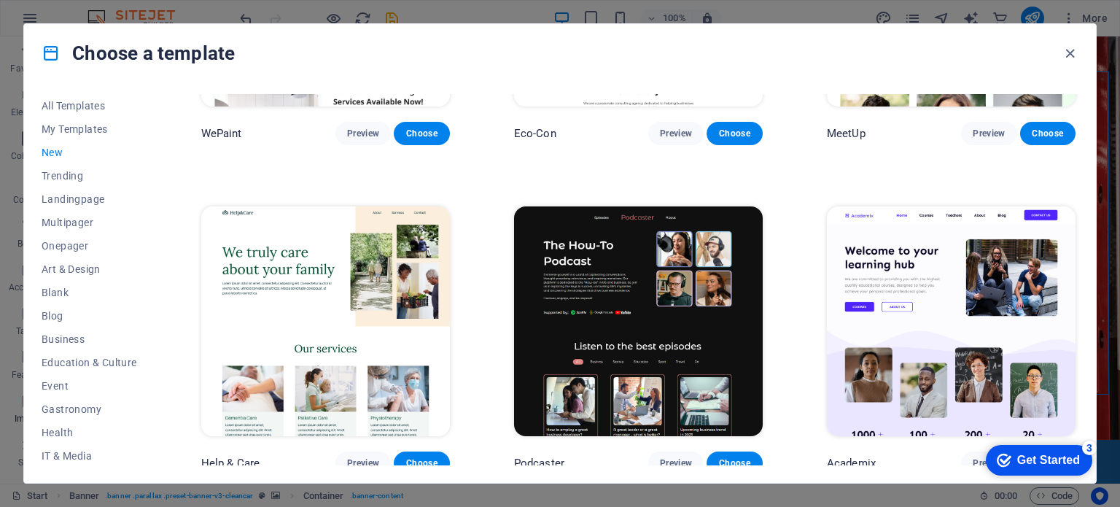
click at [1057, 445] on div "checkmark Get Started 3" at bounding box center [1038, 460] width 106 height 31
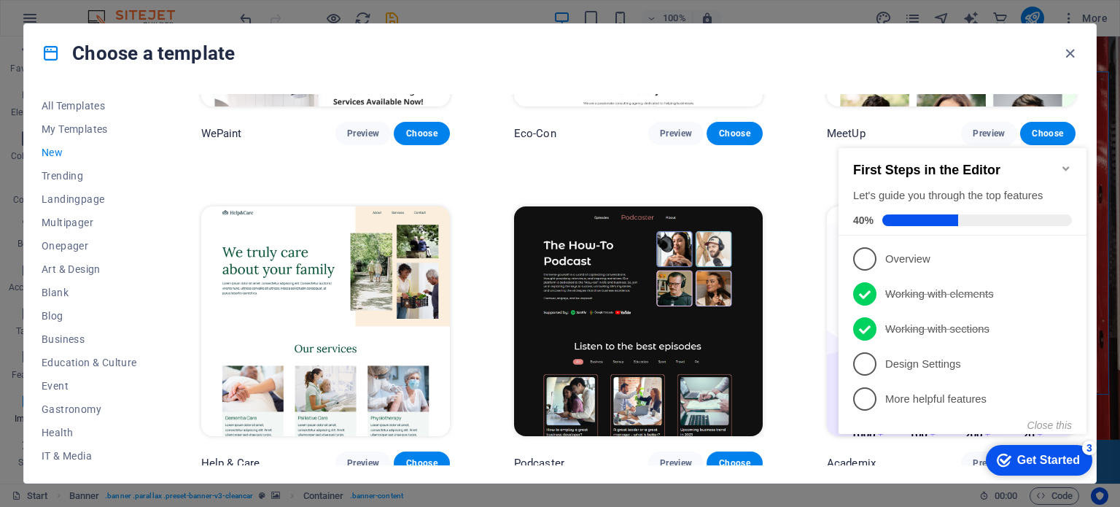
click at [1057, 445] on div "checkmark Get Started 3" at bounding box center [1038, 460] width 106 height 31
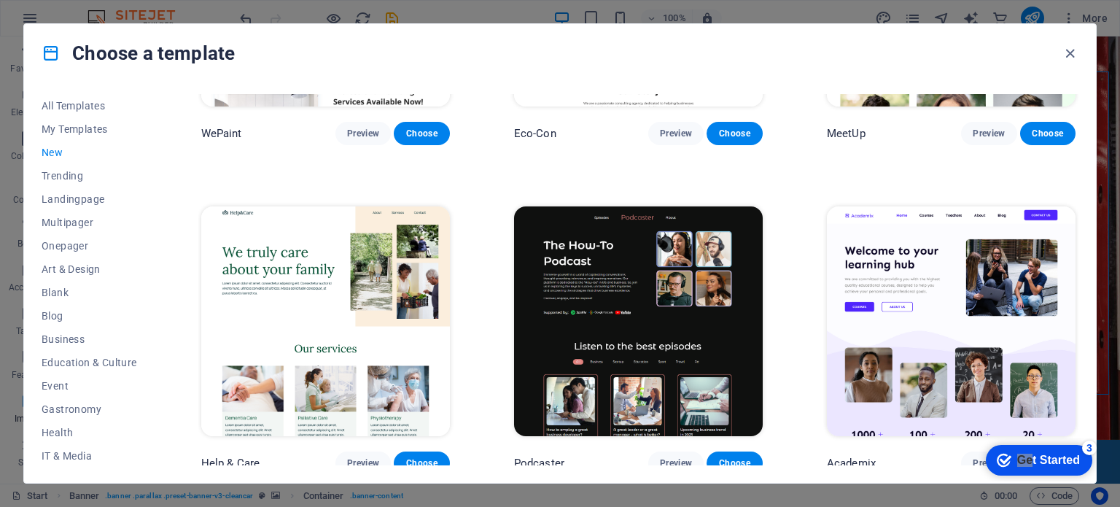
drag, startPoint x: 1030, startPoint y: 464, endPoint x: 942, endPoint y: 464, distance: 87.5
click html "checkmark Get Started 3 First Steps in the Editor Let's guide you through the t…"
click at [1058, 466] on div "Get Started" at bounding box center [1048, 459] width 63 height 13
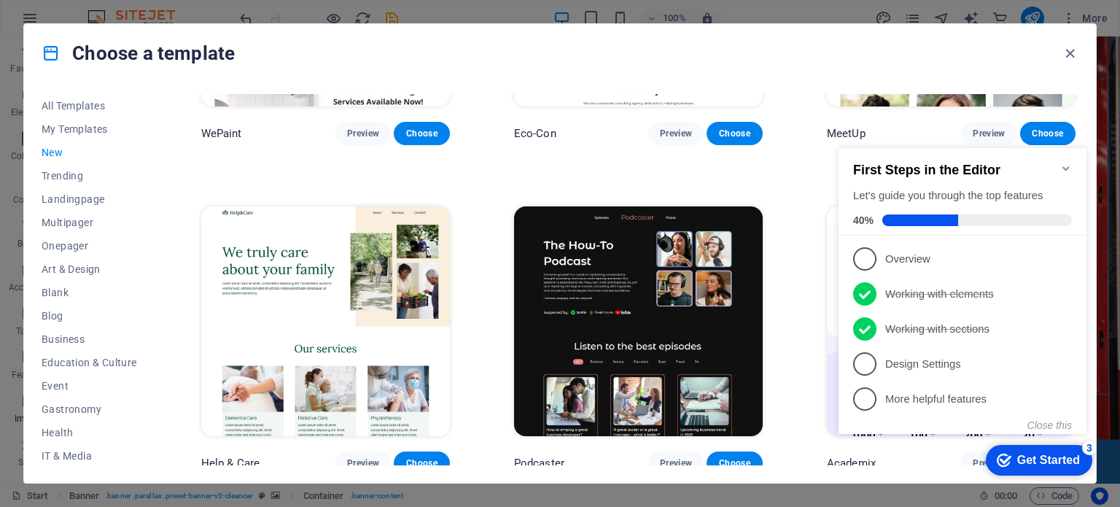
drag, startPoint x: 227, startPoint y: 338, endPoint x: 794, endPoint y: 331, distance: 566.4
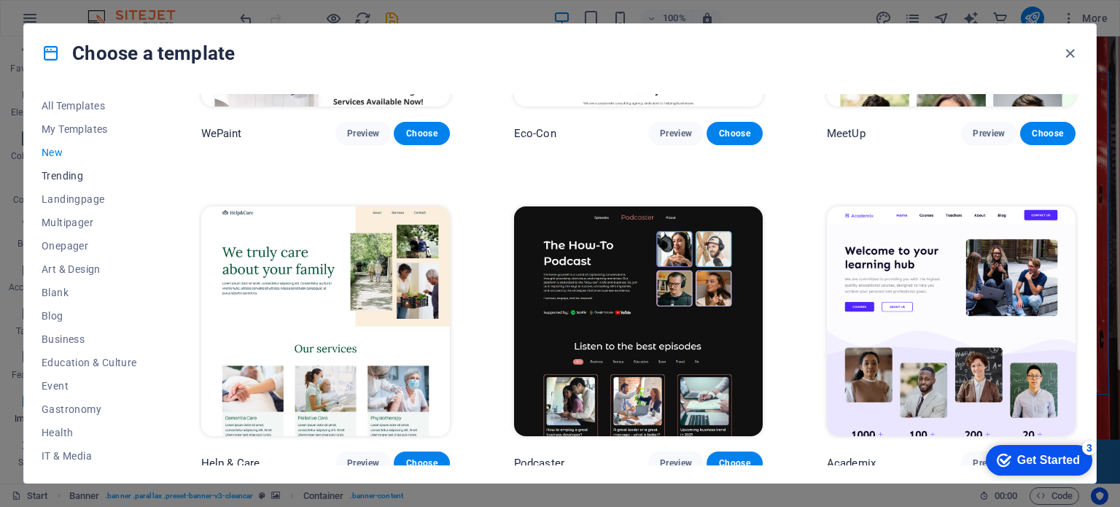
click at [74, 173] on span "Trending" at bounding box center [89, 176] width 95 height 12
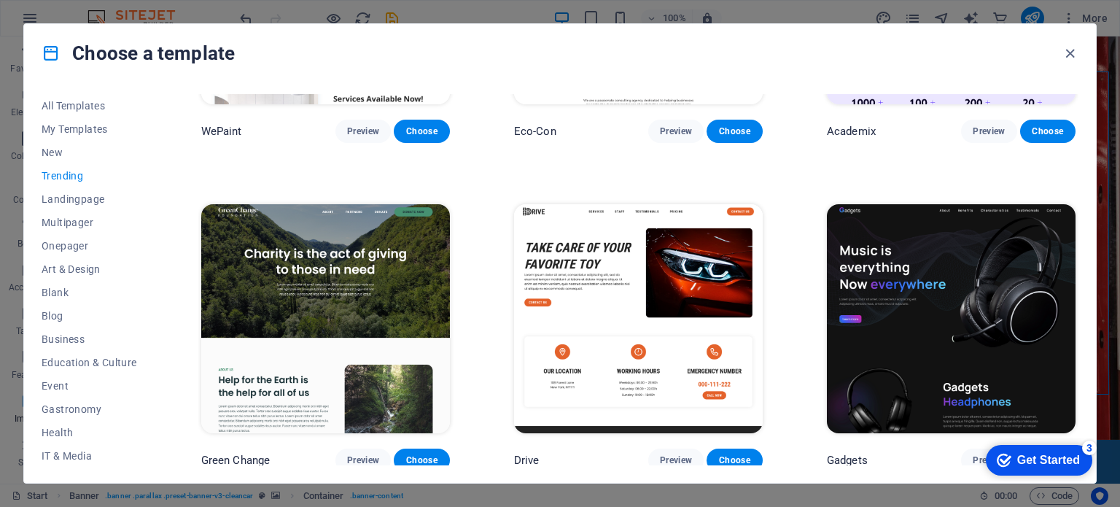
click at [946, 311] on img at bounding box center [951, 318] width 249 height 229
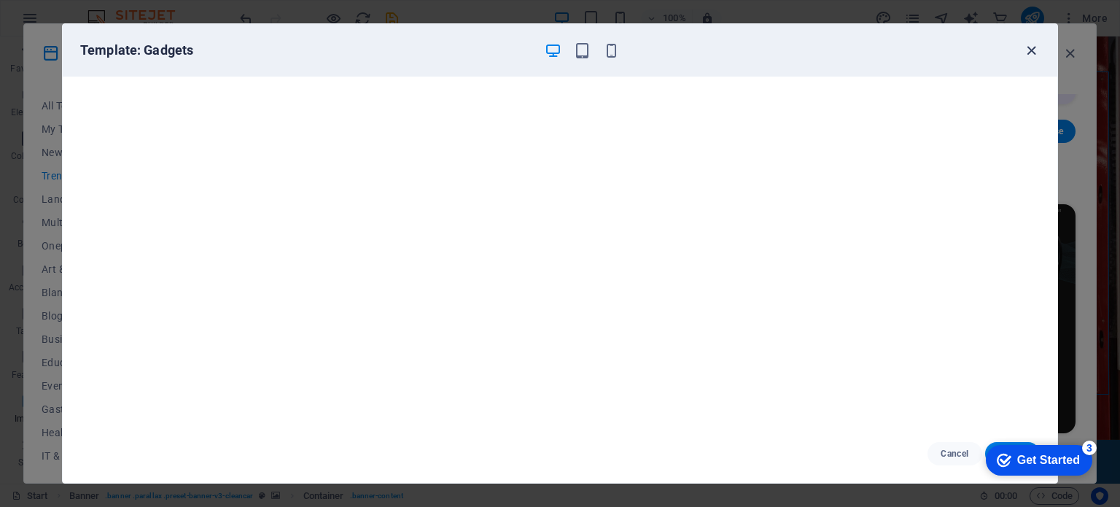
click at [1032, 52] on icon "button" at bounding box center [1031, 50] width 17 height 17
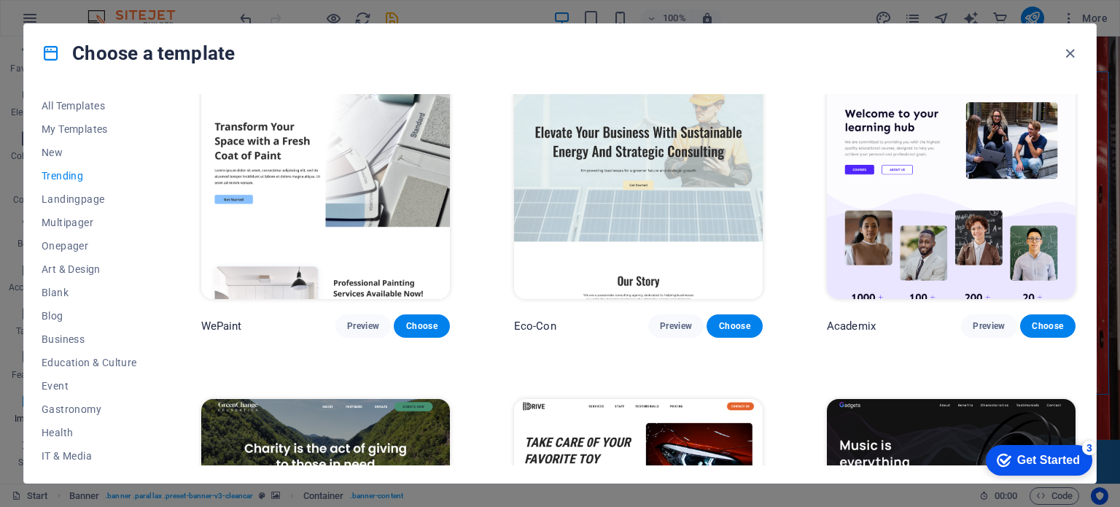
scroll to position [655, 0]
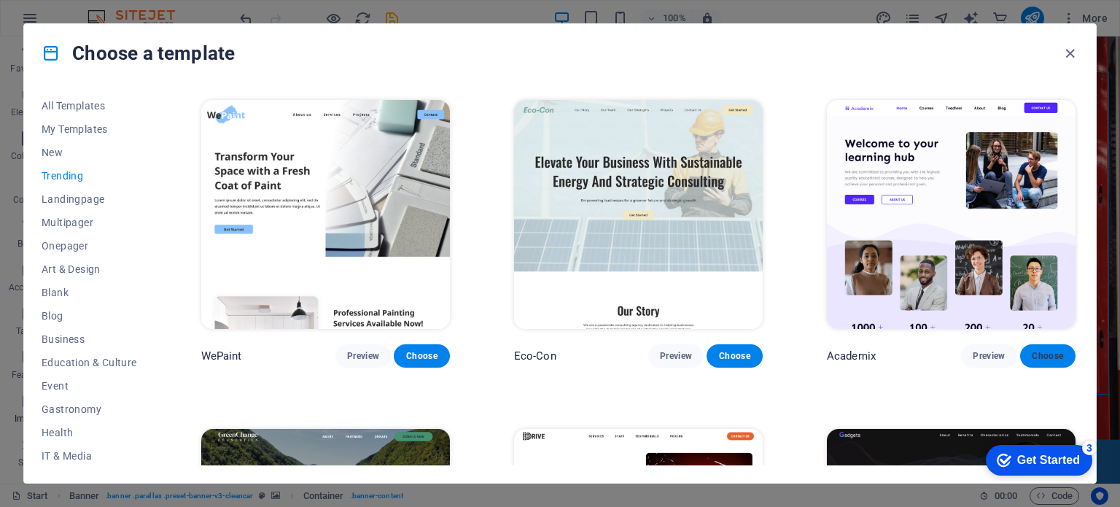
click at [1042, 350] on span "Choose" at bounding box center [1047, 356] width 32 height 12
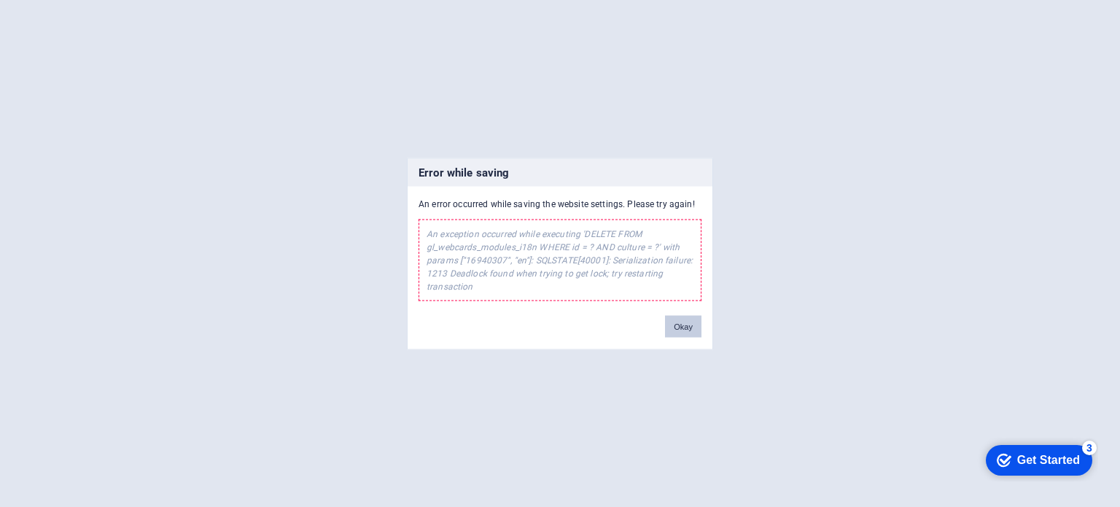
click at [679, 329] on button "Okay" at bounding box center [683, 326] width 36 height 22
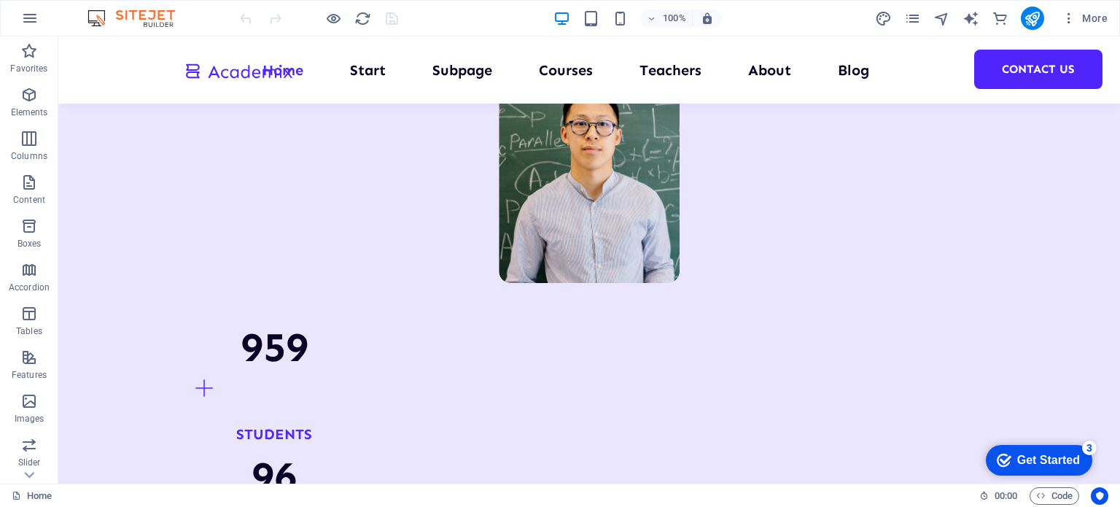
scroll to position [1437, 0]
